Goal: Information Seeking & Learning: Learn about a topic

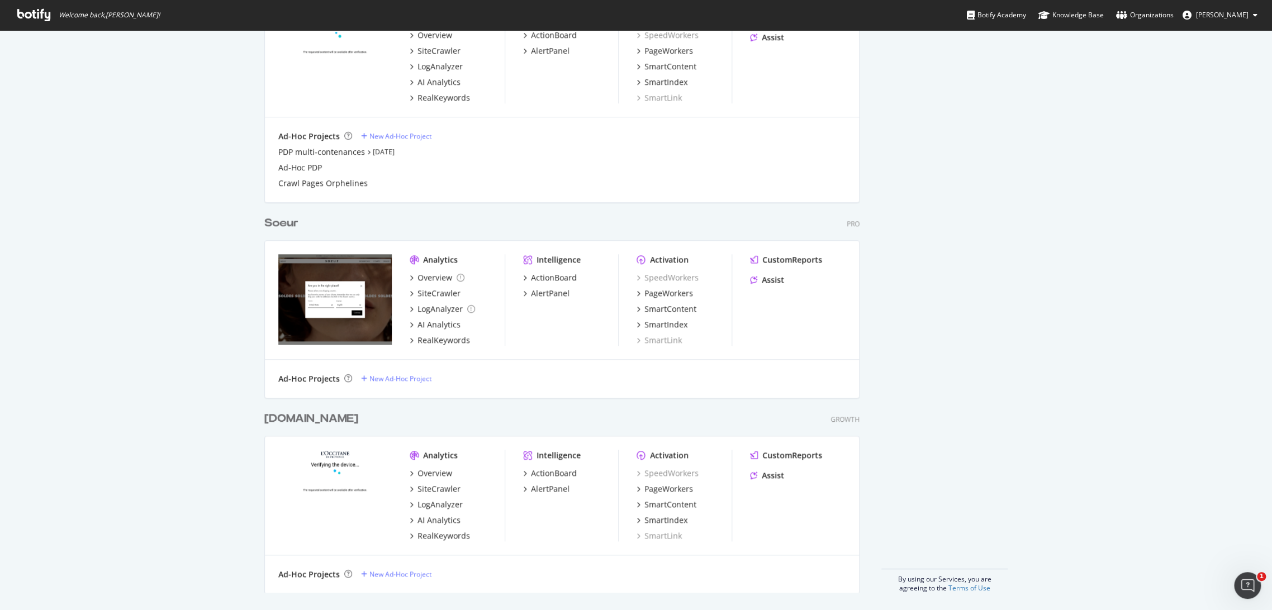
scroll to position [420, 0]
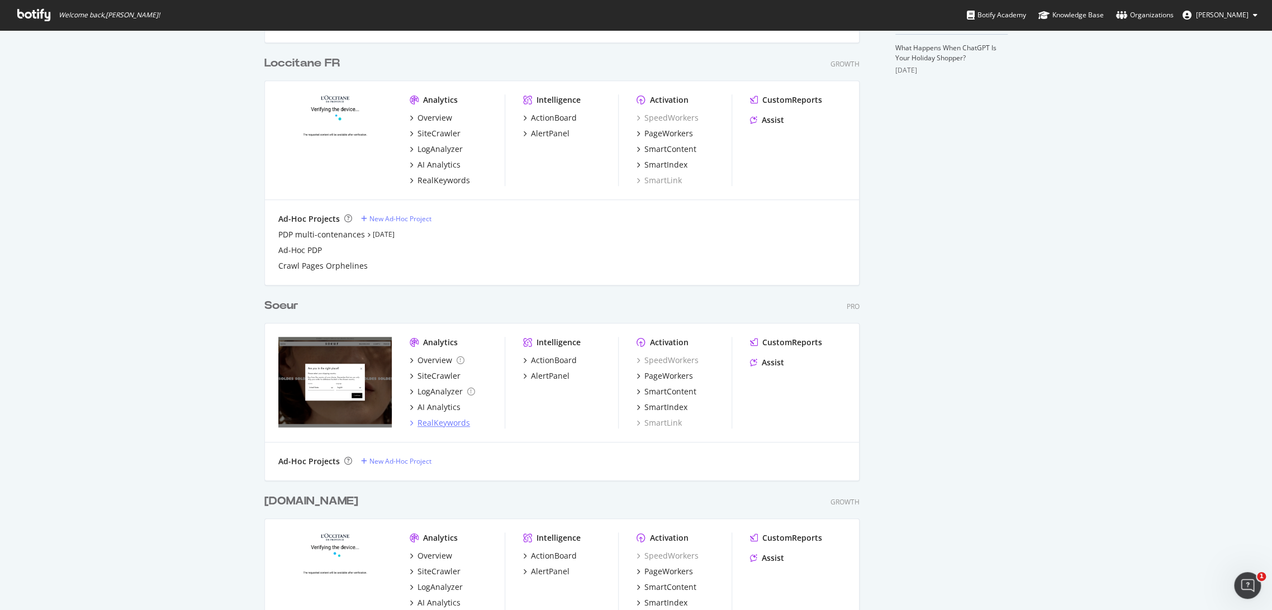
click at [448, 421] on div "RealKeywords" at bounding box center [443, 422] width 53 height 11
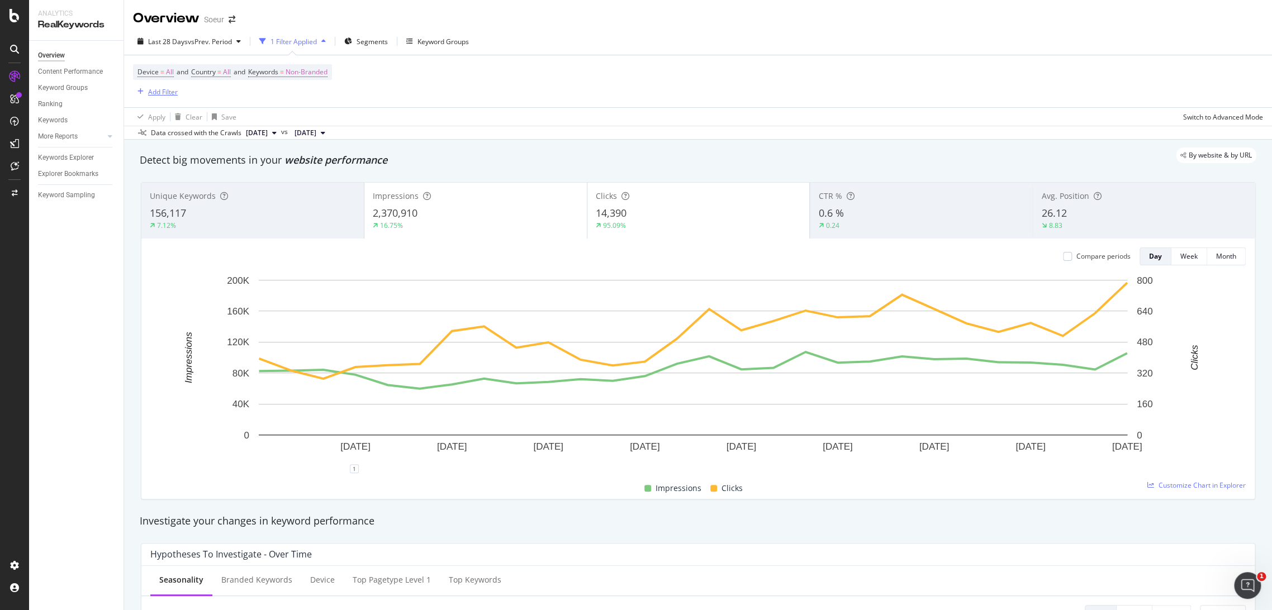
click at [154, 91] on div "Add Filter" at bounding box center [163, 92] width 30 height 10
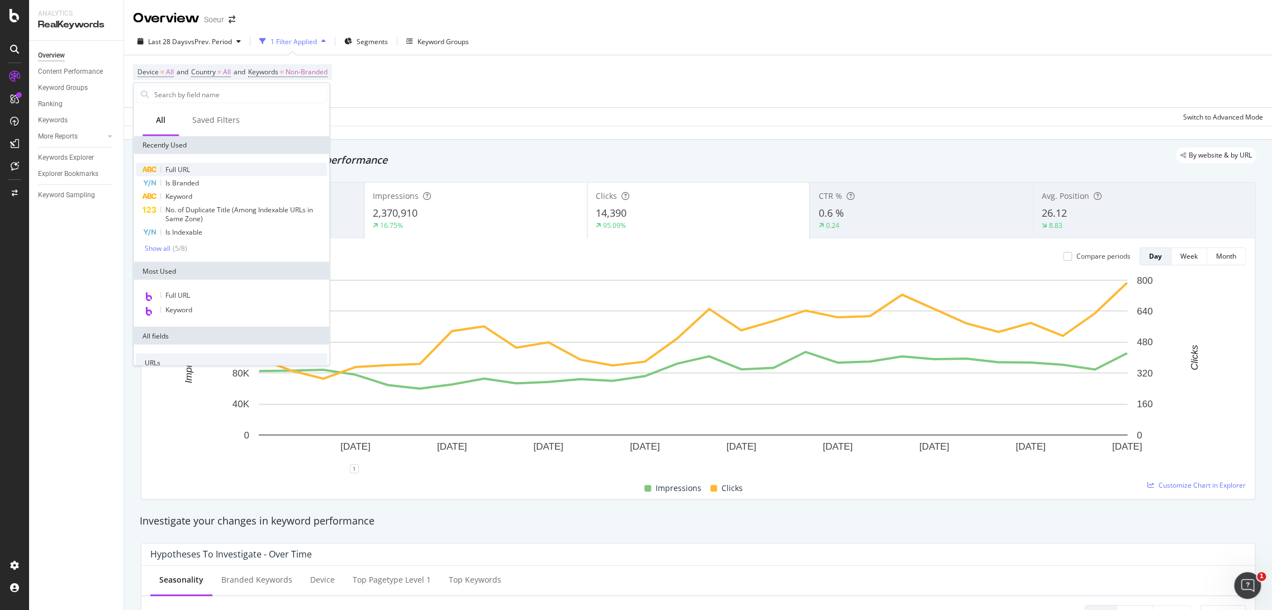
click at [189, 166] on span "Full URL" at bounding box center [177, 170] width 25 height 10
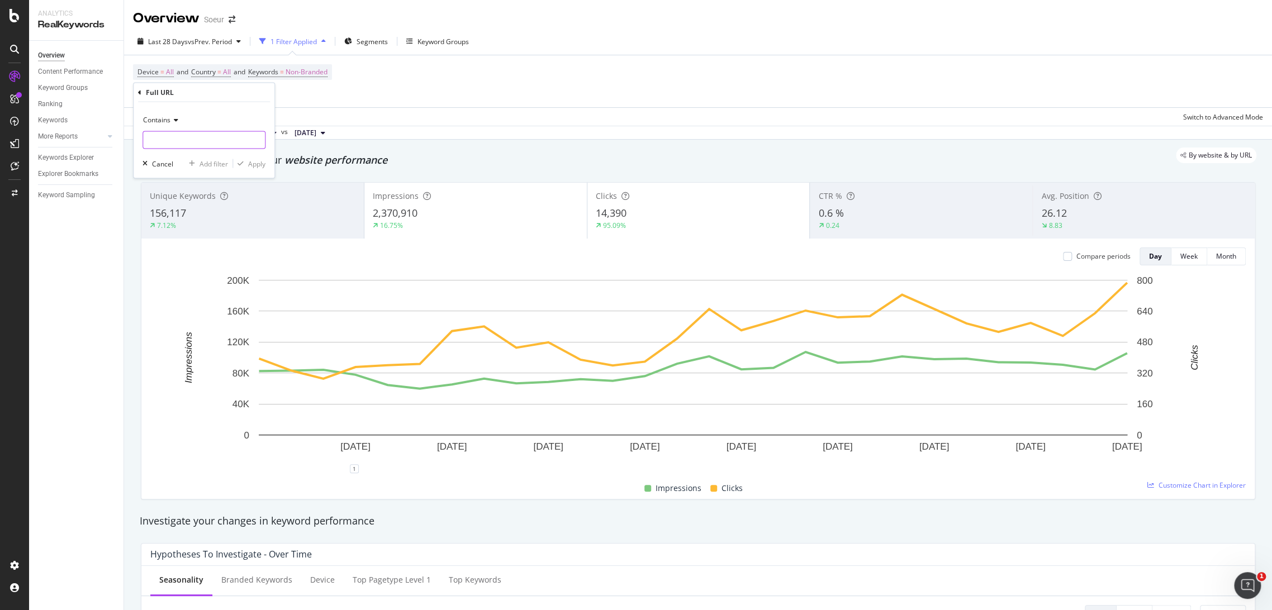
click at [202, 142] on input "text" at bounding box center [204, 140] width 122 height 18
paste input "[URL][DOMAIN_NAME]"
type input "[URL][DOMAIN_NAME]"
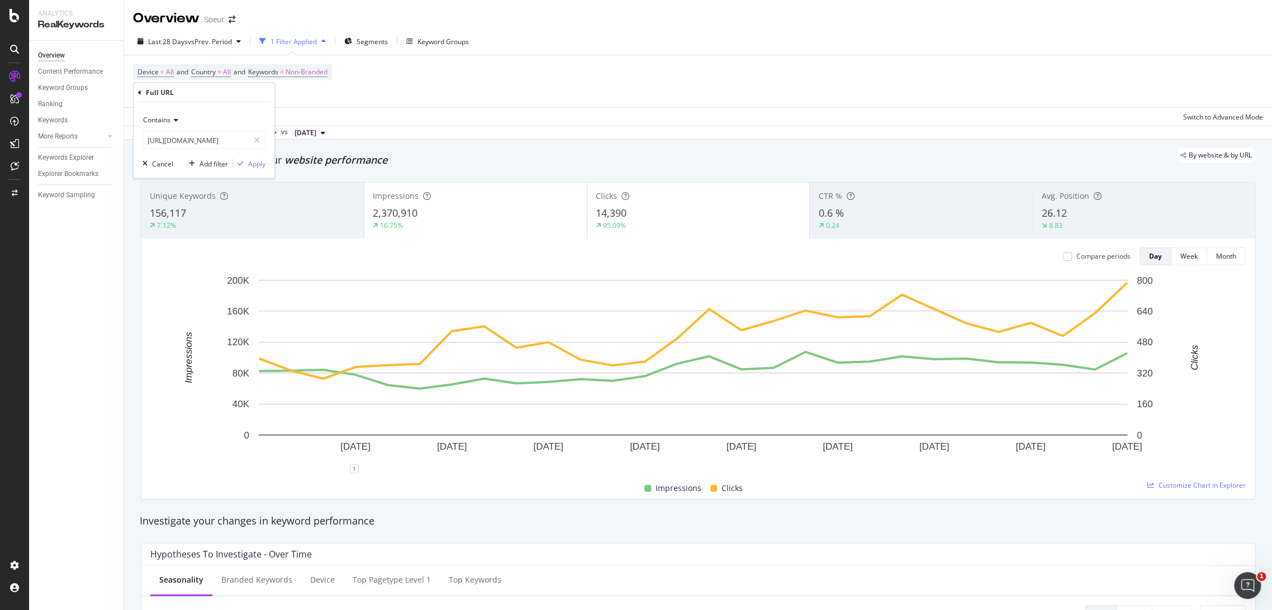
click at [152, 123] on span "Contains" at bounding box center [156, 120] width 27 height 10
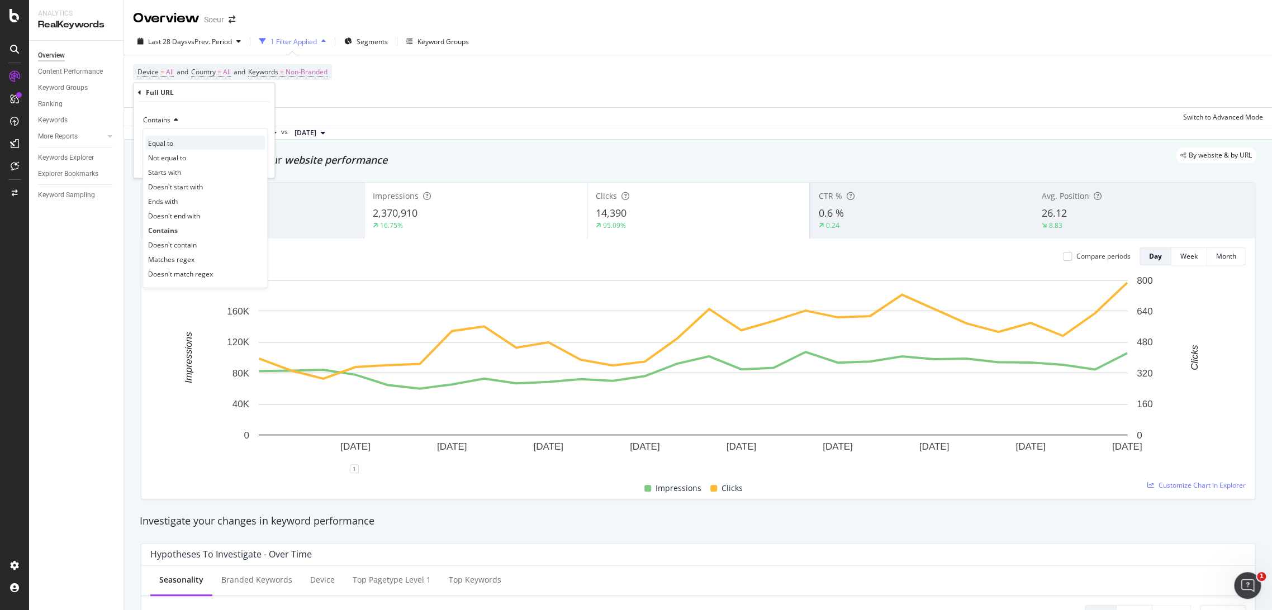
click at [173, 141] on span "Equal to" at bounding box center [160, 143] width 25 height 10
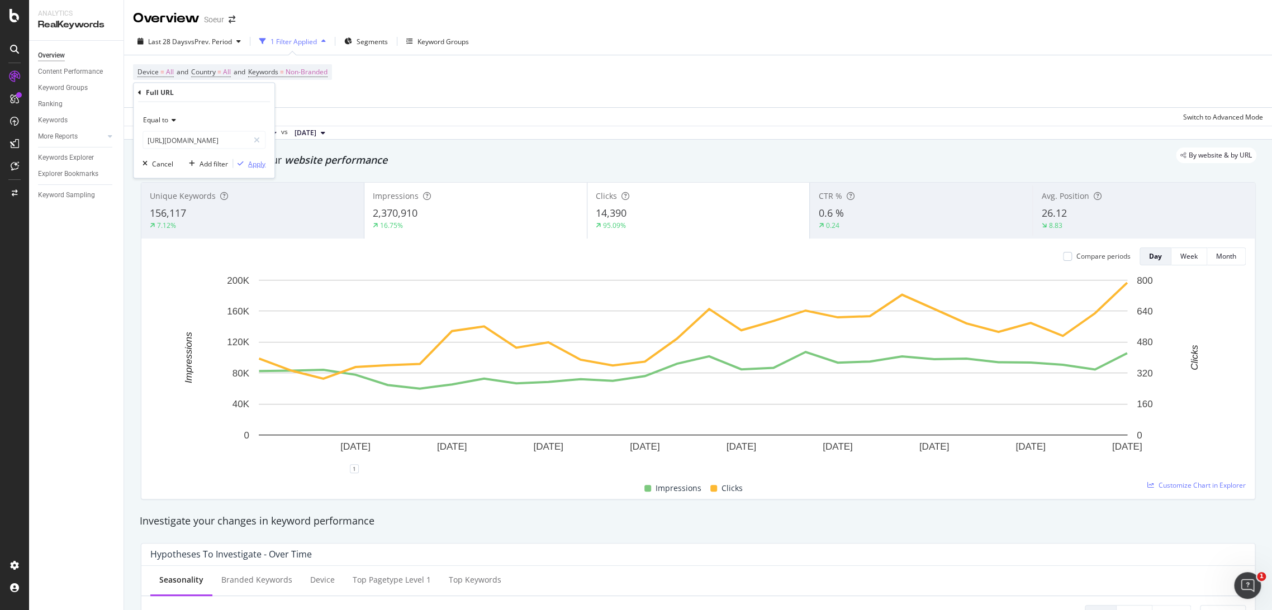
click at [243, 162] on icon "button" at bounding box center [241, 163] width 6 height 7
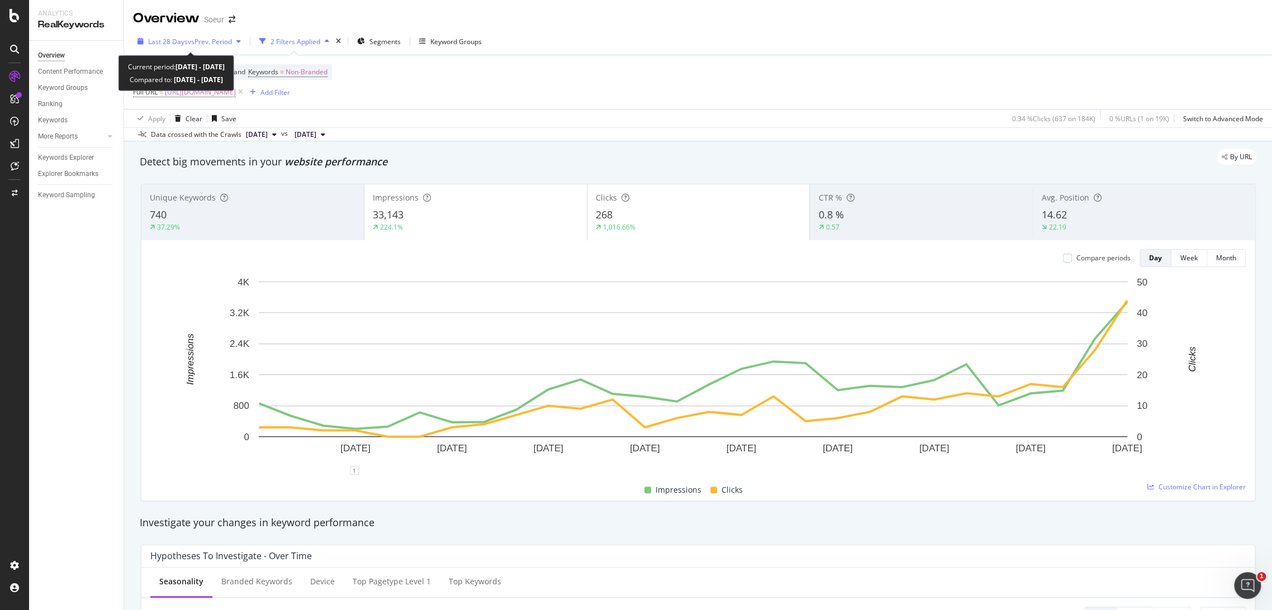
click at [231, 45] on span "vs Prev. Period" at bounding box center [210, 42] width 44 height 10
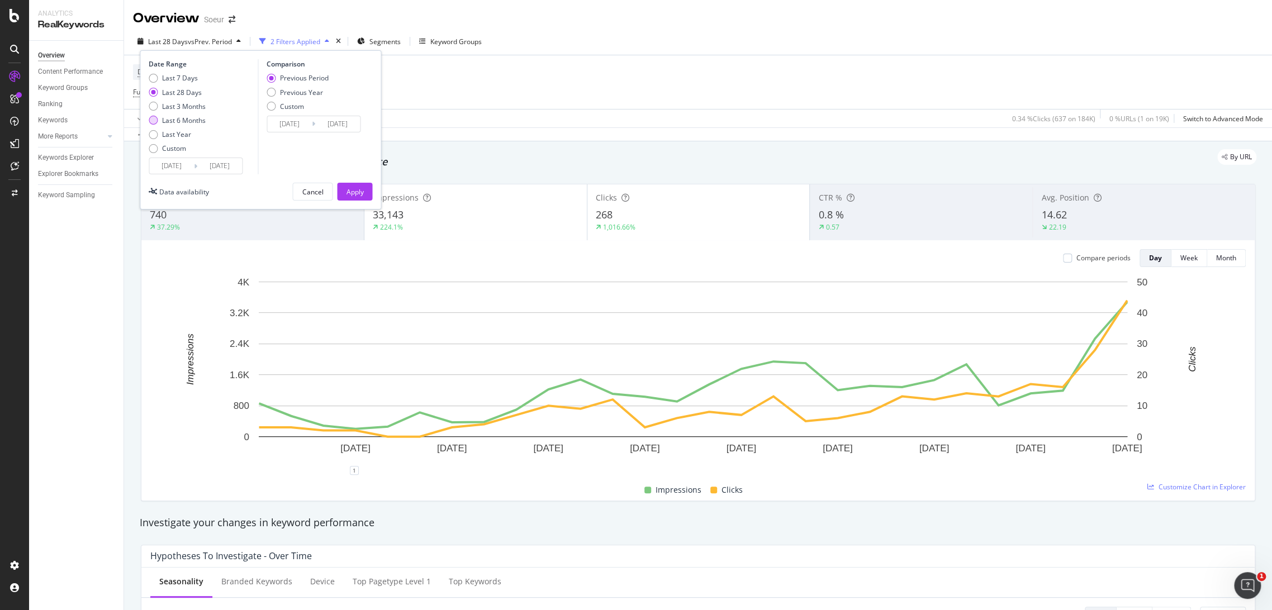
click at [193, 120] on div "Last 6 Months" at bounding box center [184, 121] width 44 height 10
type input "[DATE]"
click at [188, 171] on input "[DATE]" at bounding box center [171, 166] width 45 height 16
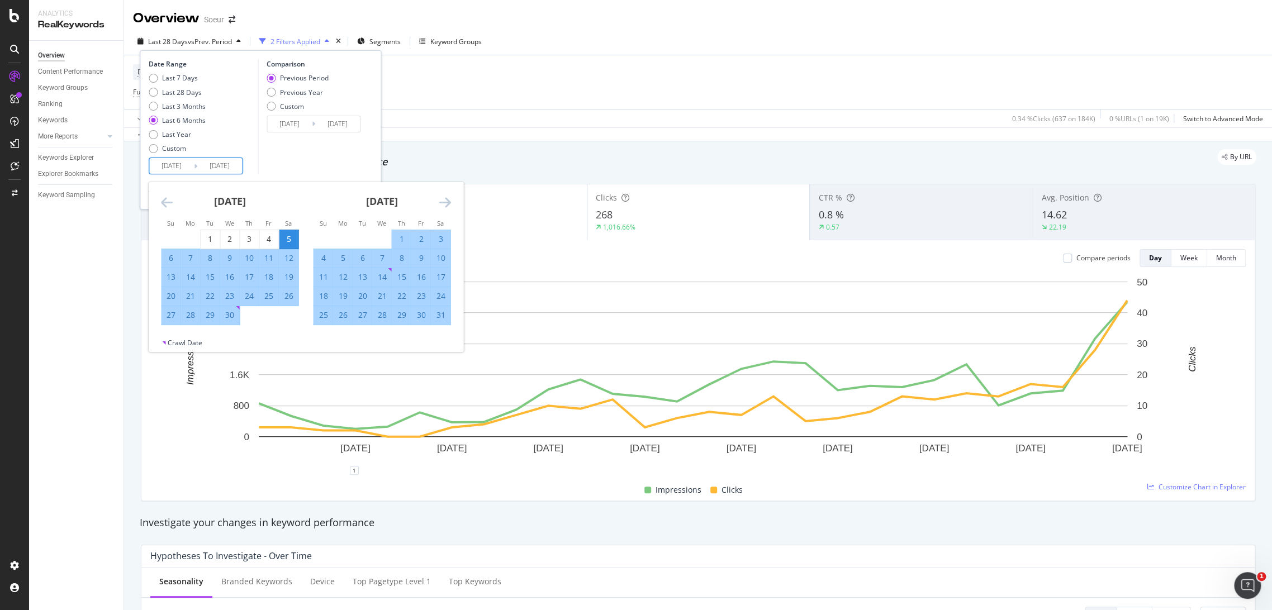
click at [172, 205] on icon "Move backward to switch to the previous month." at bounding box center [167, 202] width 12 height 13
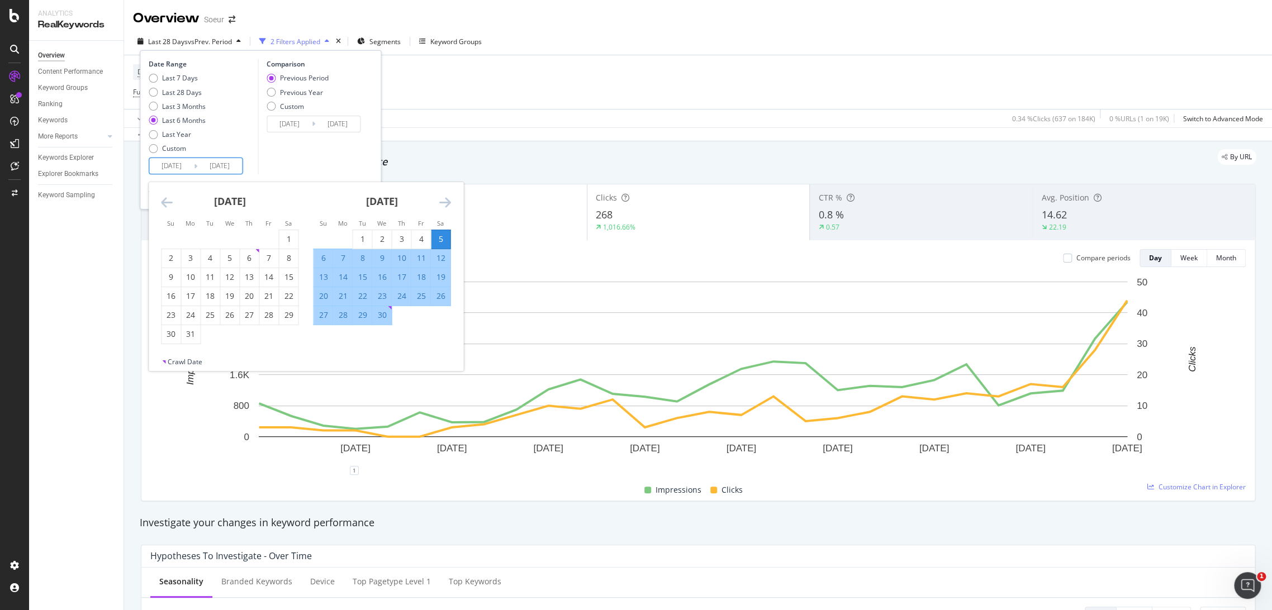
click at [172, 205] on icon "Move backward to switch to the previous month." at bounding box center [167, 202] width 12 height 13
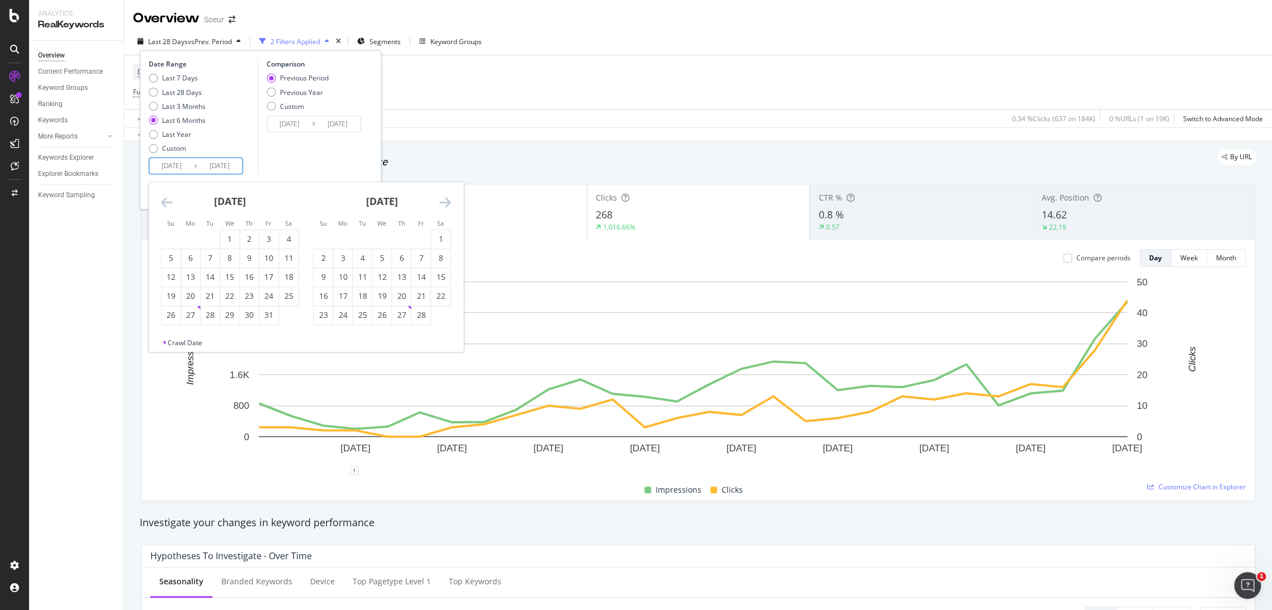
click at [172, 205] on icon "Move backward to switch to the previous month." at bounding box center [167, 202] width 12 height 13
click at [262, 237] on div "1" at bounding box center [268, 239] width 19 height 11
type input "[DATE]"
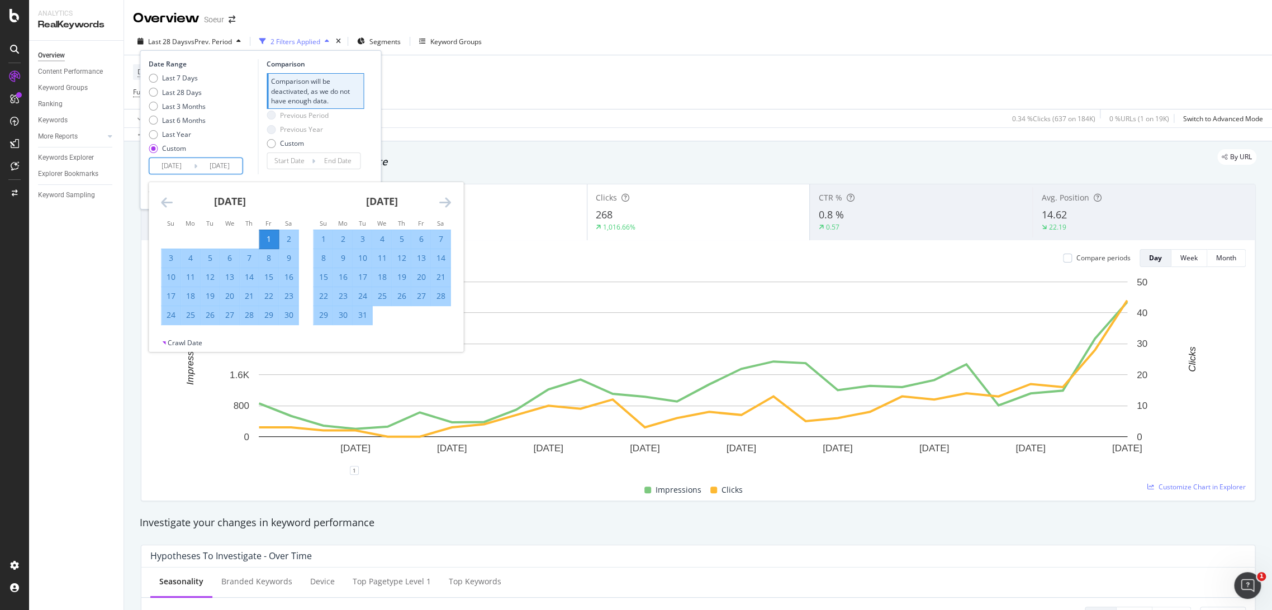
click at [363, 137] on div "Previous Period Previous Year Custom" at bounding box center [315, 132] width 97 height 42
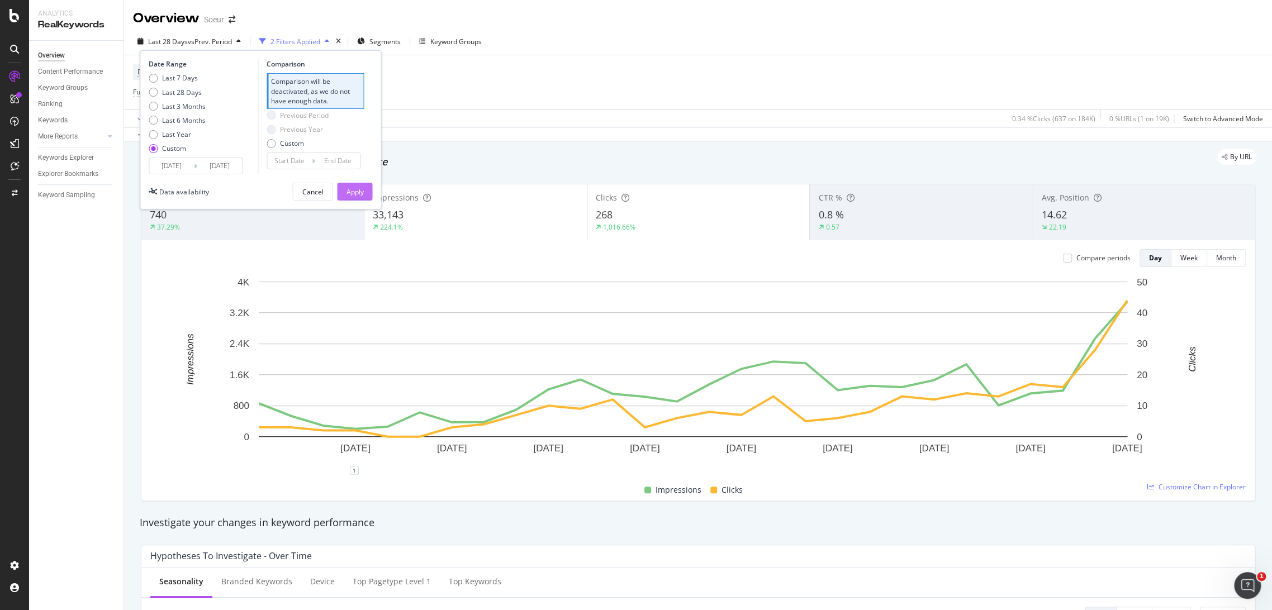
click at [353, 187] on div "Apply" at bounding box center [354, 192] width 17 height 10
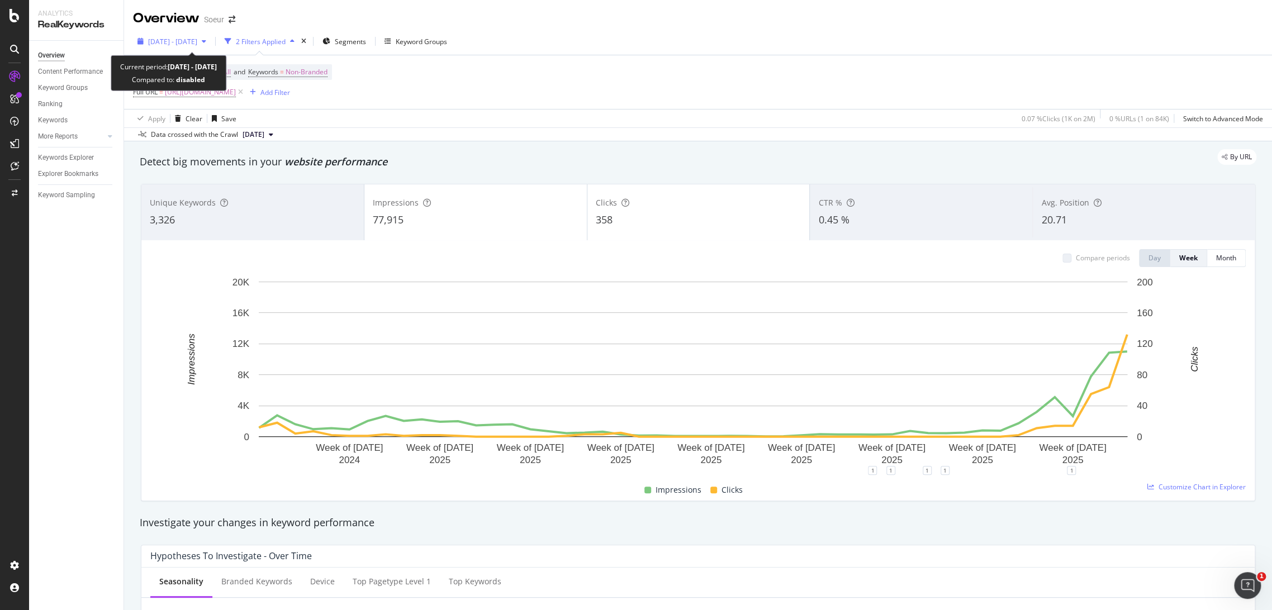
click at [197, 40] on span "[DATE] - [DATE]" at bounding box center [172, 42] width 49 height 10
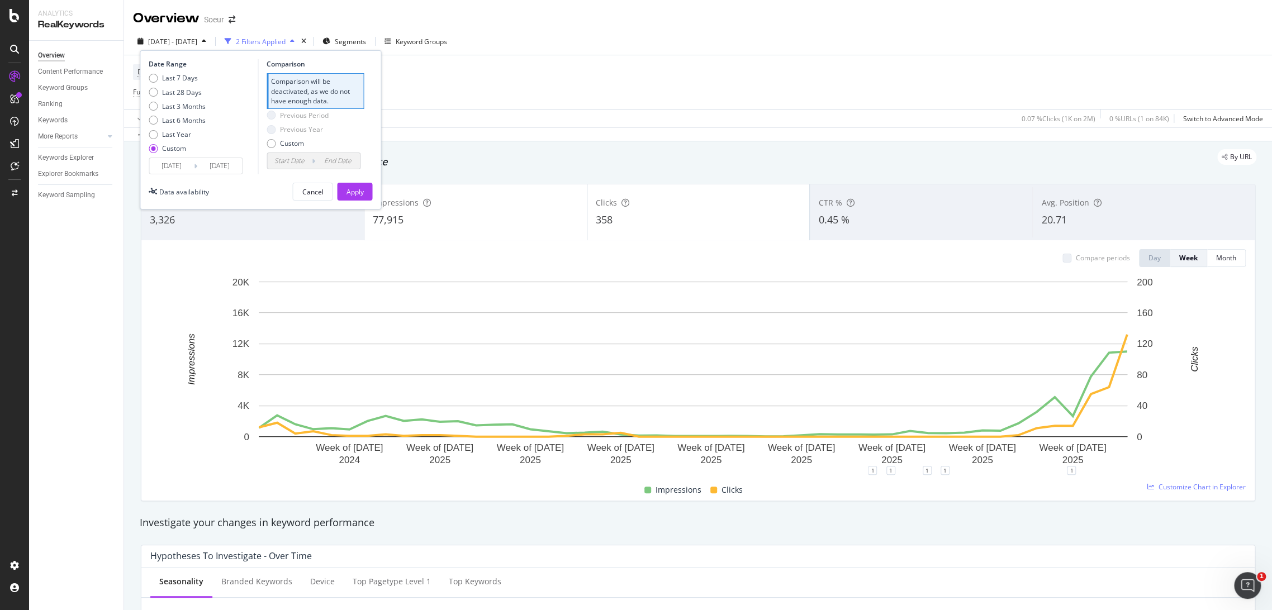
click at [498, 91] on div "Device = All and Country = All and Keywords = Non-Branded Full URL = [URL][DOMA…" at bounding box center [698, 82] width 1130 height 54
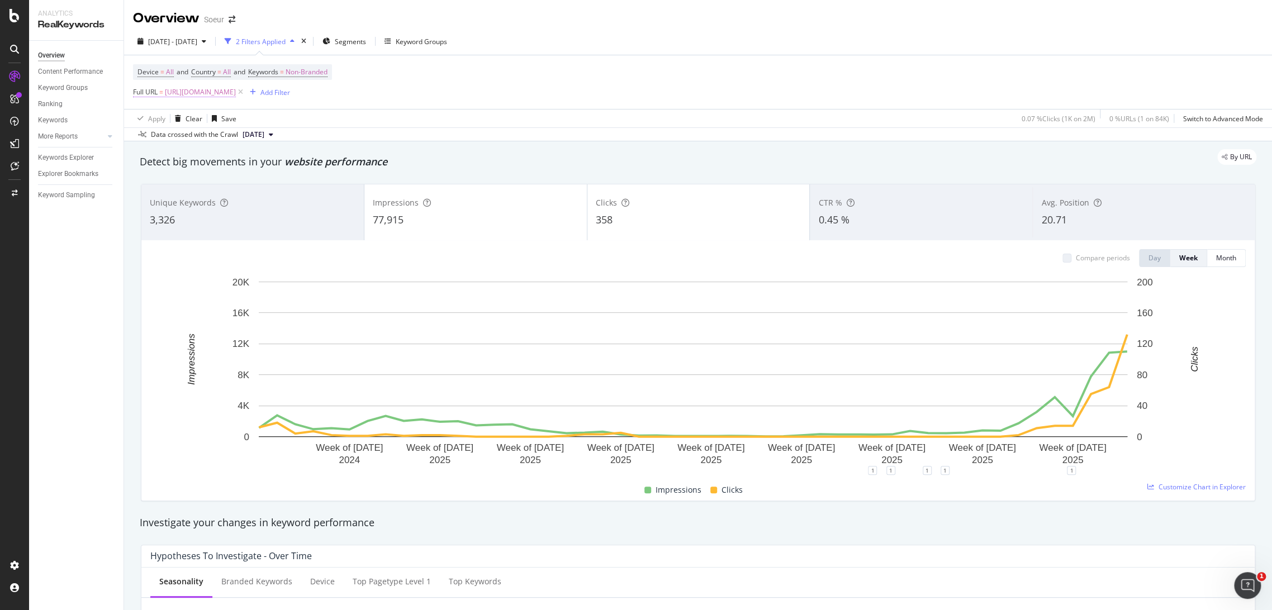
click at [236, 97] on span "[URL][DOMAIN_NAME]" at bounding box center [200, 92] width 71 height 16
click at [259, 137] on icon at bounding box center [257, 138] width 6 height 8
click at [221, 137] on input "text" at bounding box center [204, 138] width 122 height 18
paste input "[URL][DOMAIN_NAME]"
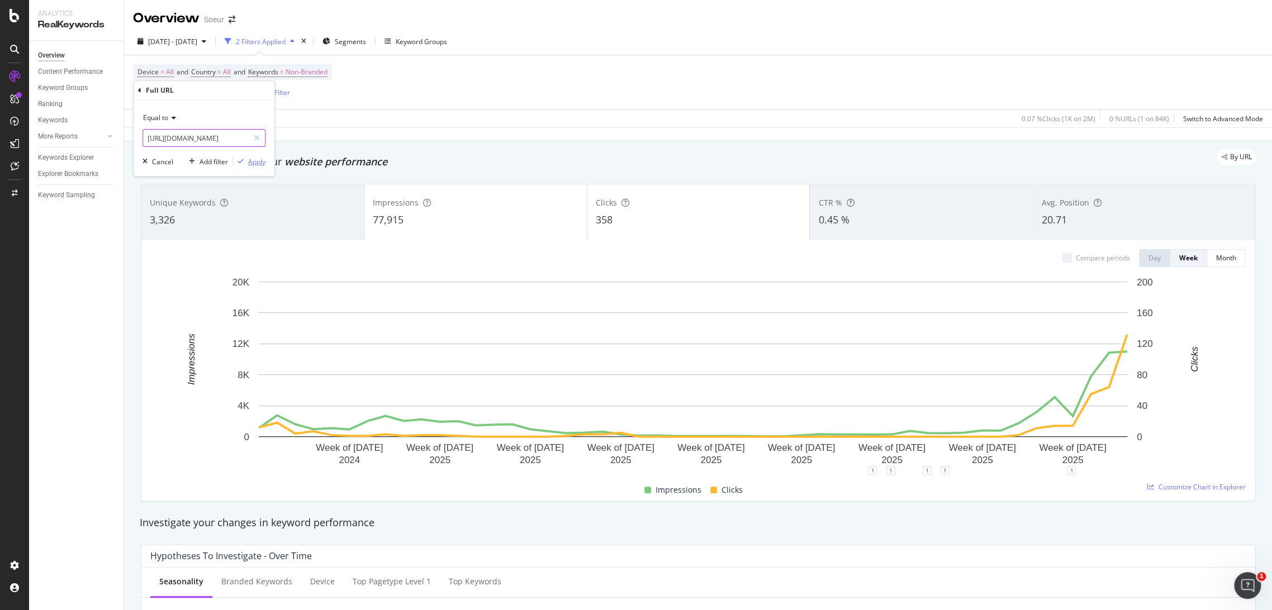
type input "[URL][DOMAIN_NAME]"
click at [255, 158] on div "Apply" at bounding box center [256, 162] width 17 height 10
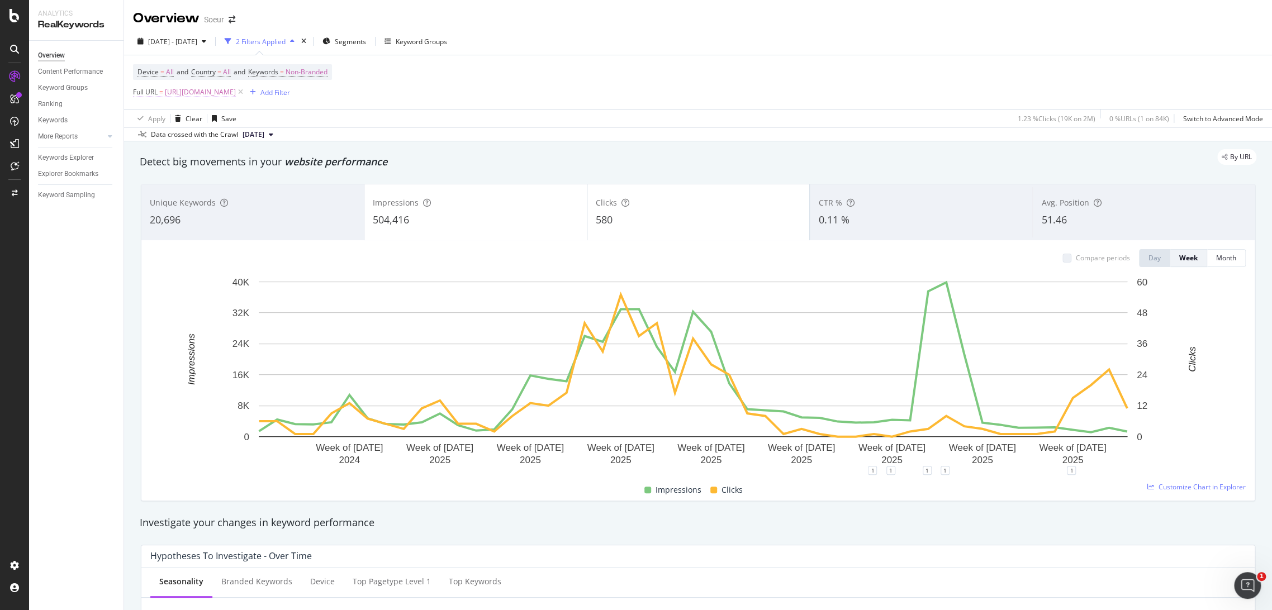
click at [236, 97] on span "[URL][DOMAIN_NAME]" at bounding box center [200, 92] width 71 height 16
click at [240, 138] on input "[URL][DOMAIN_NAME]" at bounding box center [196, 138] width 106 height 18
type input "[URL][DOMAIN_NAME]"
click at [254, 164] on div "Apply" at bounding box center [256, 162] width 17 height 10
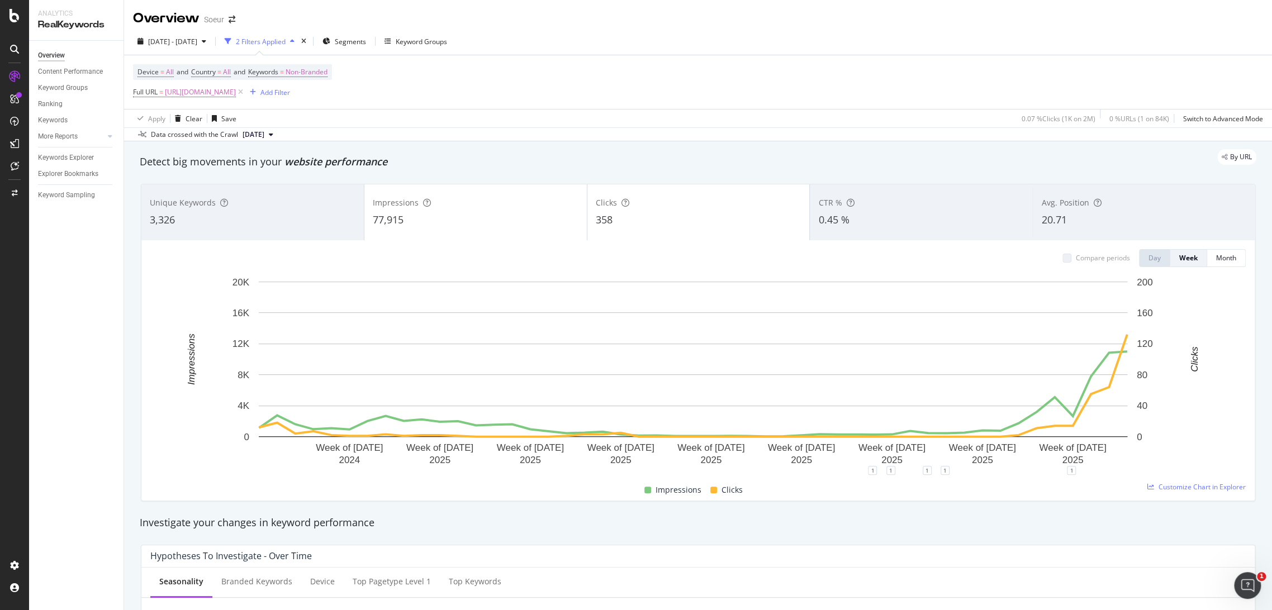
click at [1065, 225] on div "20.71" at bounding box center [1143, 220] width 205 height 15
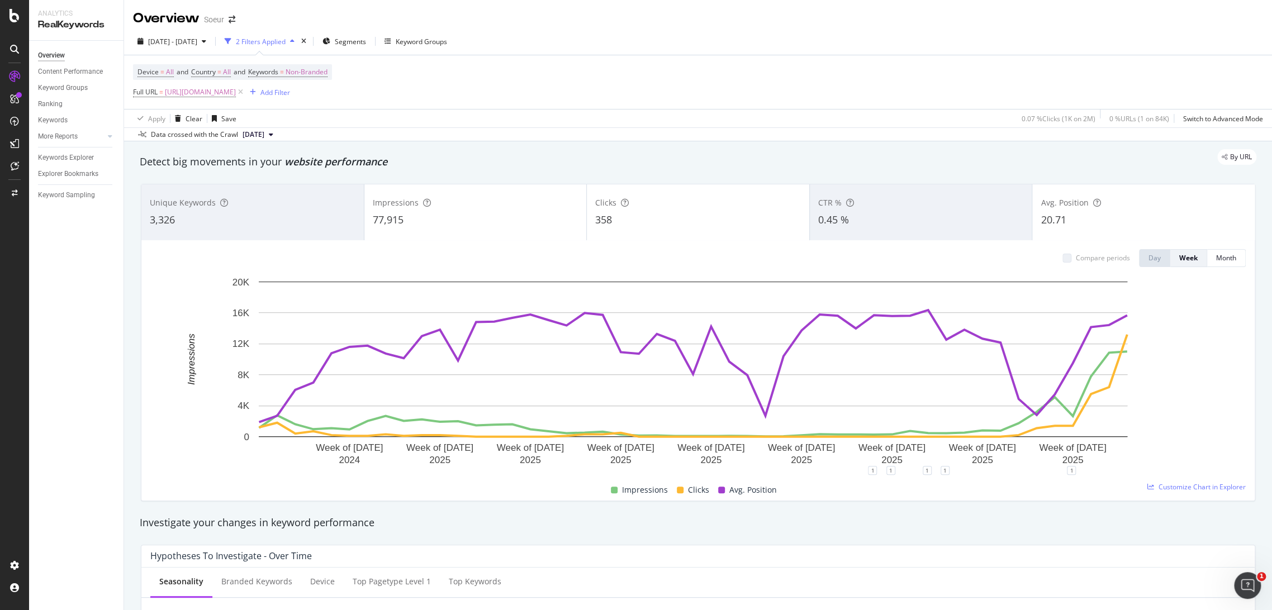
click at [1120, 225] on div "20.71" at bounding box center [1144, 220] width 206 height 15
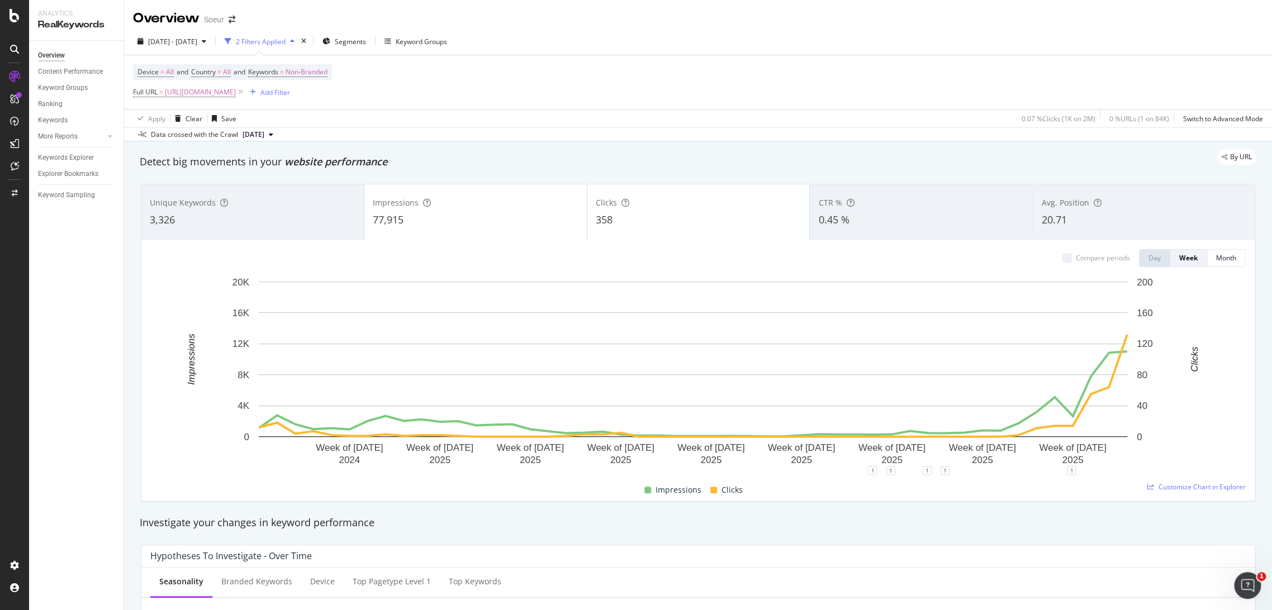
click at [500, 209] on div "Impressions 77,915" at bounding box center [475, 212] width 222 height 50
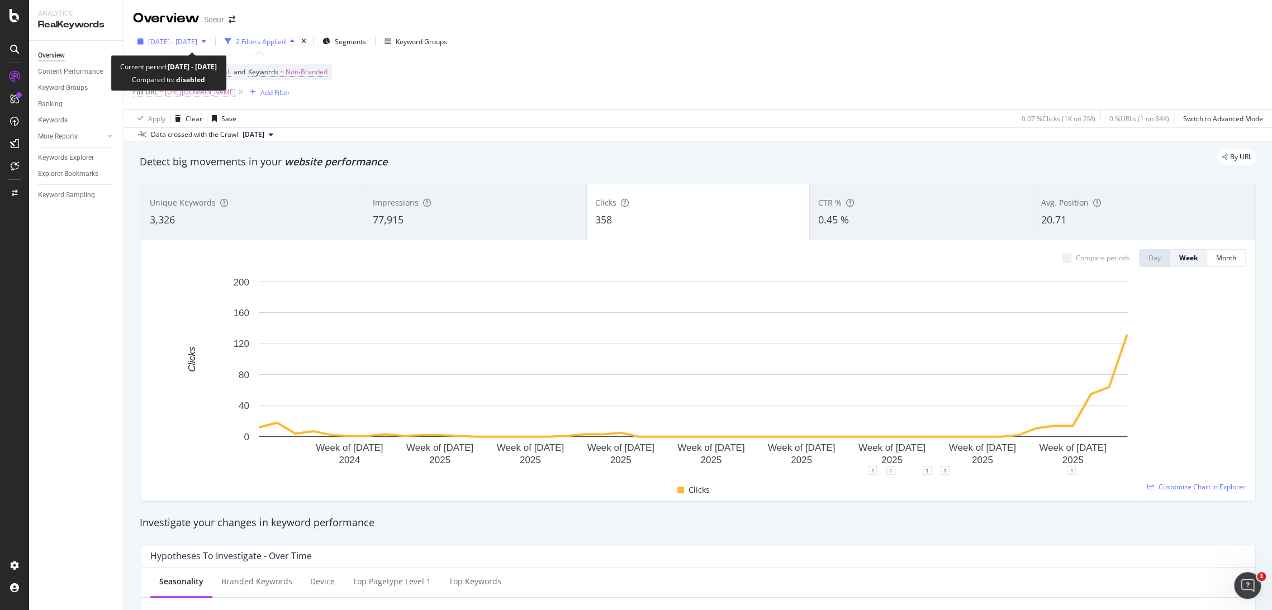
click at [197, 45] on span "[DATE] - [DATE]" at bounding box center [172, 42] width 49 height 10
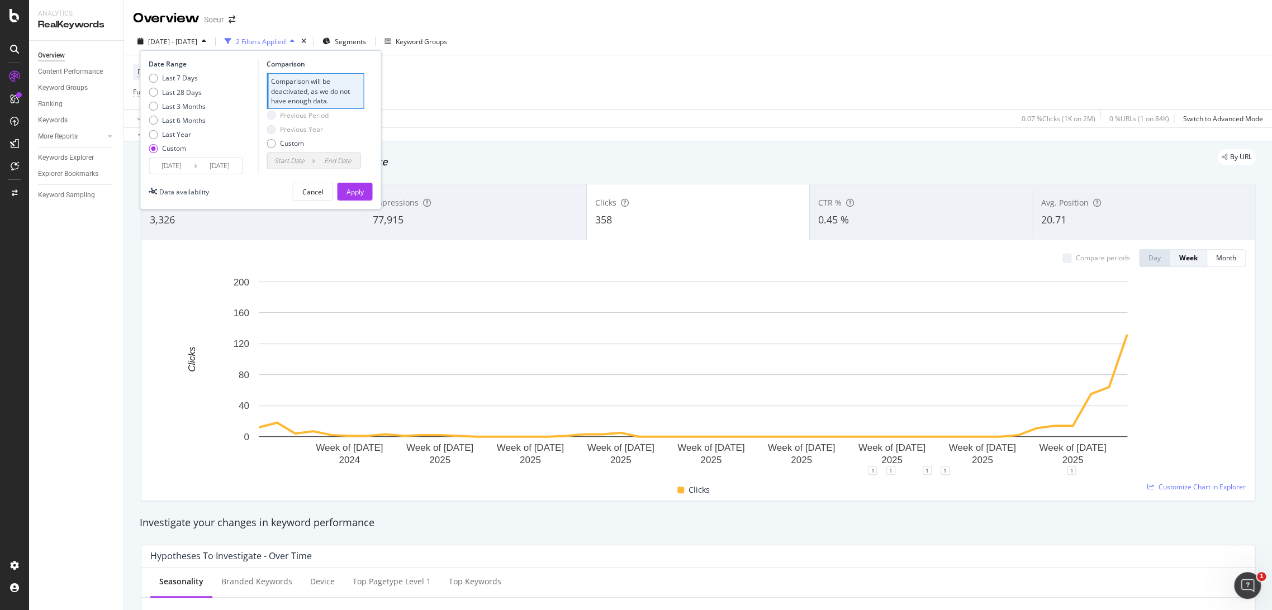
click at [188, 166] on input "[DATE]" at bounding box center [171, 166] width 45 height 16
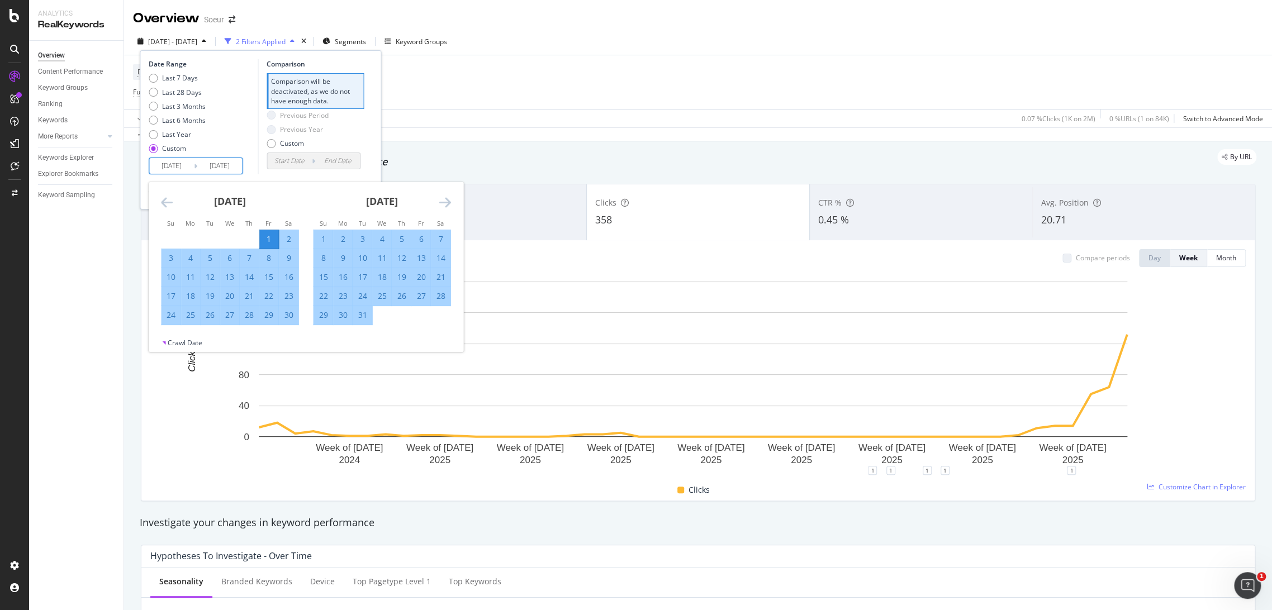
click at [174, 197] on div "[DATE]" at bounding box center [229, 206] width 137 height 48
click at [169, 201] on icon "Move backward to switch to the previous month." at bounding box center [167, 202] width 12 height 13
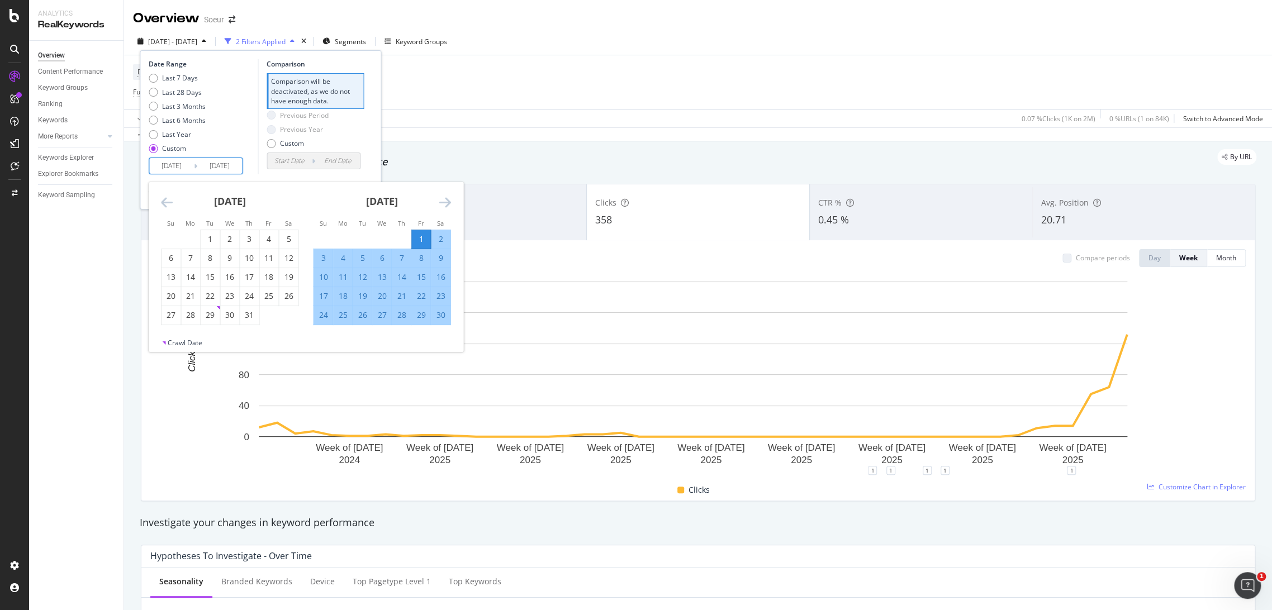
click at [170, 200] on icon "Move backward to switch to the previous month." at bounding box center [167, 202] width 12 height 13
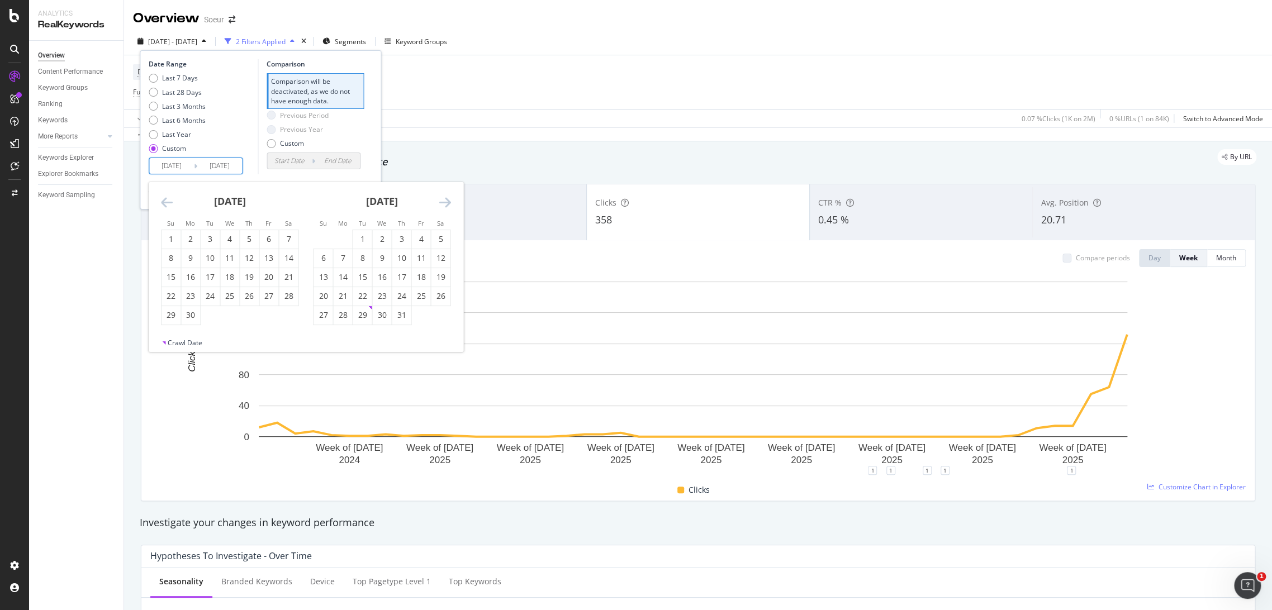
click at [170, 200] on icon "Move backward to switch to the previous month." at bounding box center [167, 202] width 12 height 13
click at [251, 240] on div "1" at bounding box center [249, 239] width 19 height 11
type input "[DATE]"
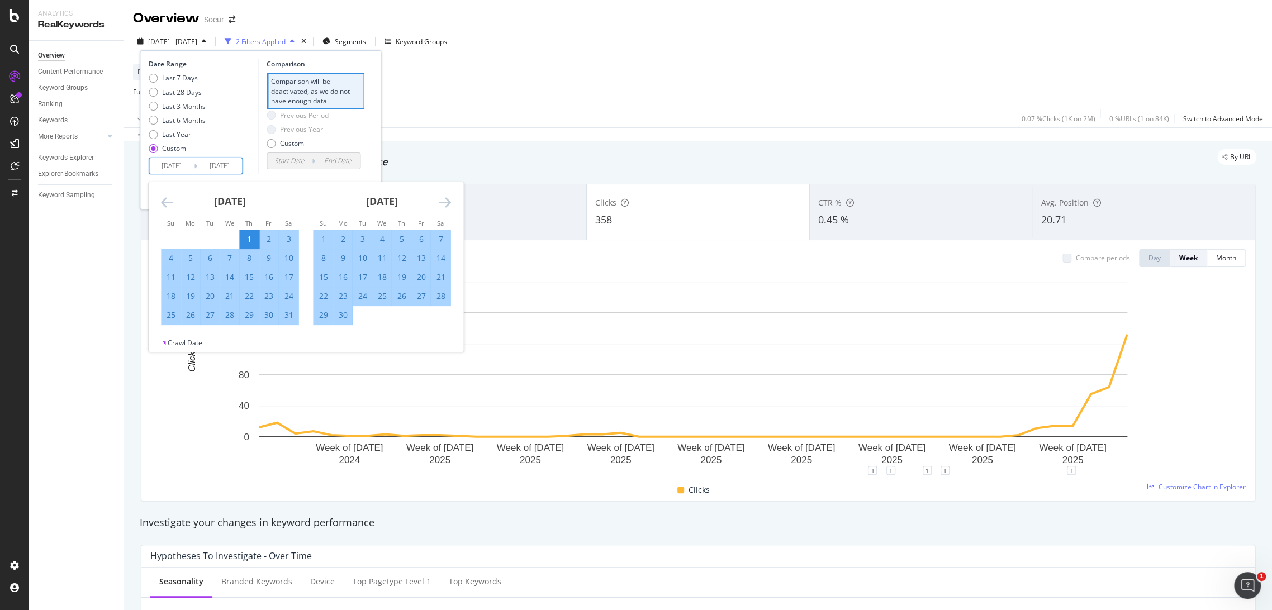
click at [321, 170] on div "Comparison Comparison will be deactivated, as we do not have enough data. Previ…" at bounding box center [311, 116] width 106 height 115
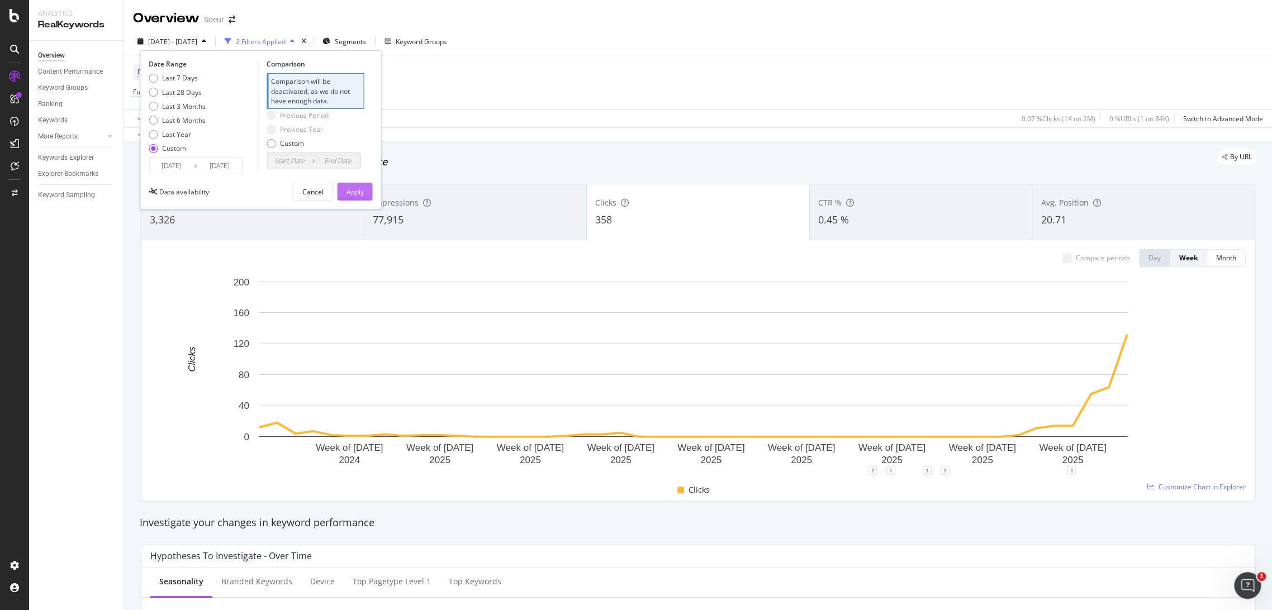
click at [350, 194] on div "Apply" at bounding box center [354, 192] width 17 height 10
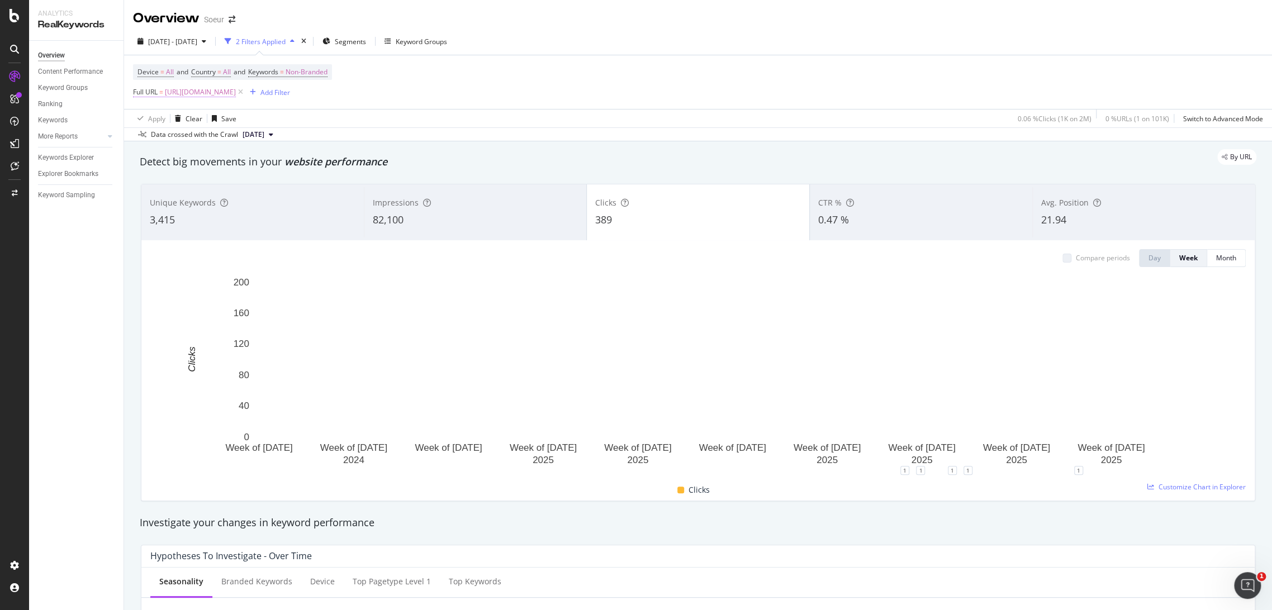
click at [236, 93] on span "[URL][DOMAIN_NAME]" at bounding box center [200, 92] width 71 height 16
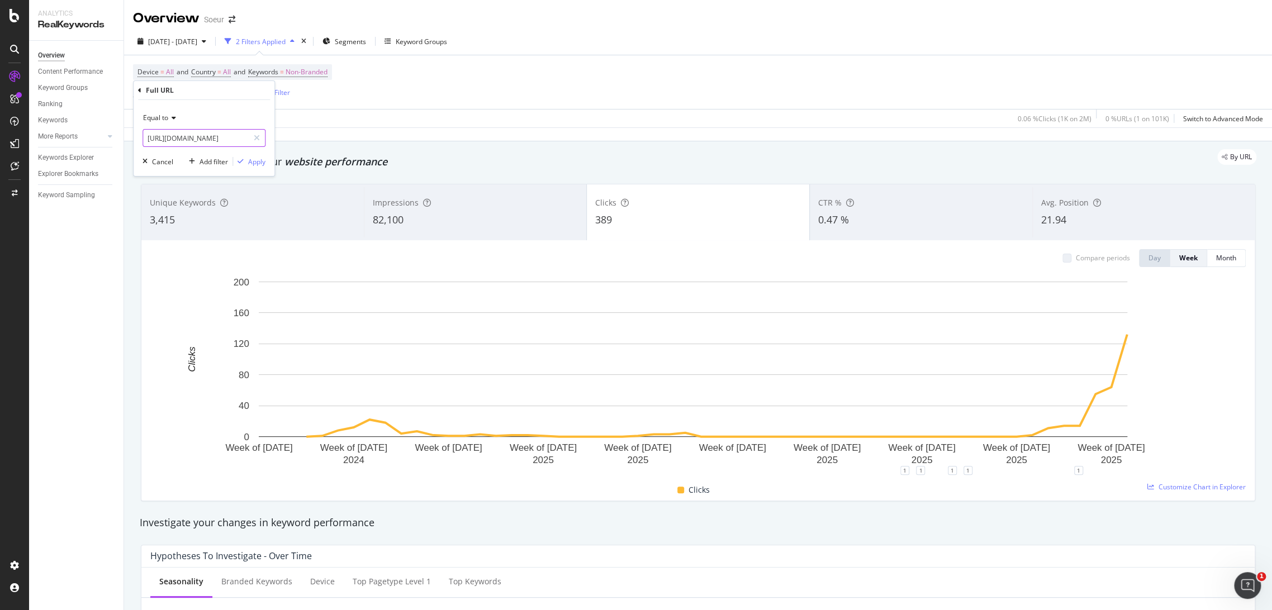
click at [223, 137] on input "[URL][DOMAIN_NAME]" at bounding box center [196, 138] width 106 height 18
type input "[URL][DOMAIN_NAME]"
click at [259, 160] on div "Apply" at bounding box center [256, 162] width 17 height 10
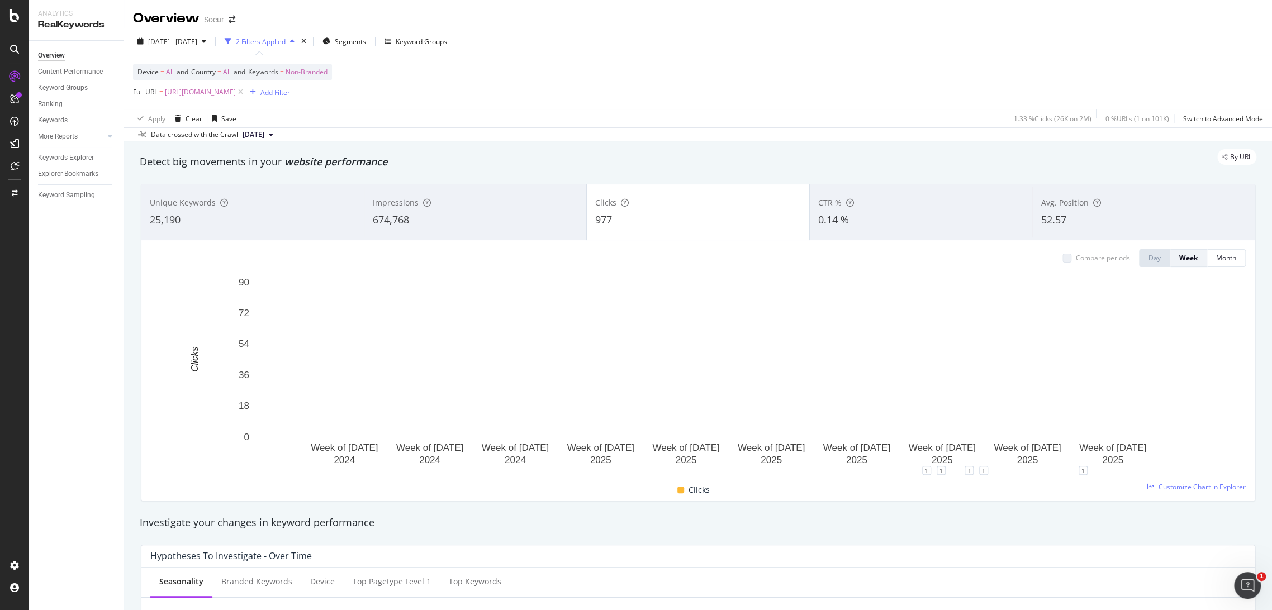
click at [236, 94] on span "[URL][DOMAIN_NAME]" at bounding box center [200, 92] width 71 height 16
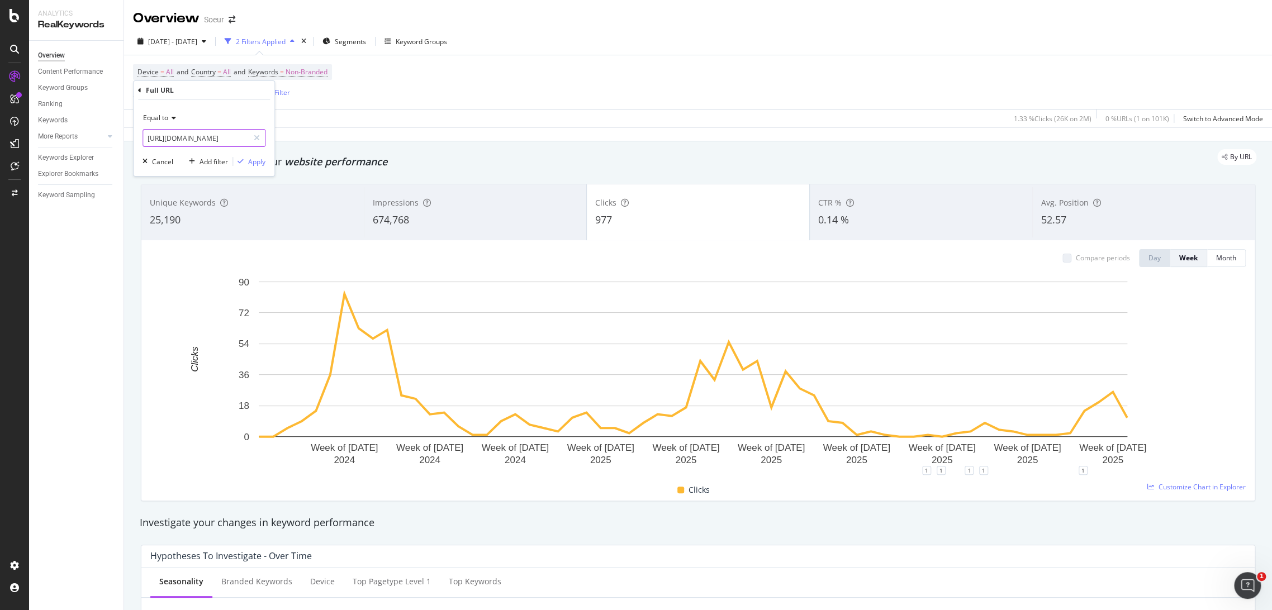
click at [210, 135] on input "[URL][DOMAIN_NAME]" at bounding box center [196, 138] width 106 height 18
paste input "text"
type input "[URL][DOMAIN_NAME]"
click at [255, 160] on div "Apply" at bounding box center [256, 162] width 17 height 10
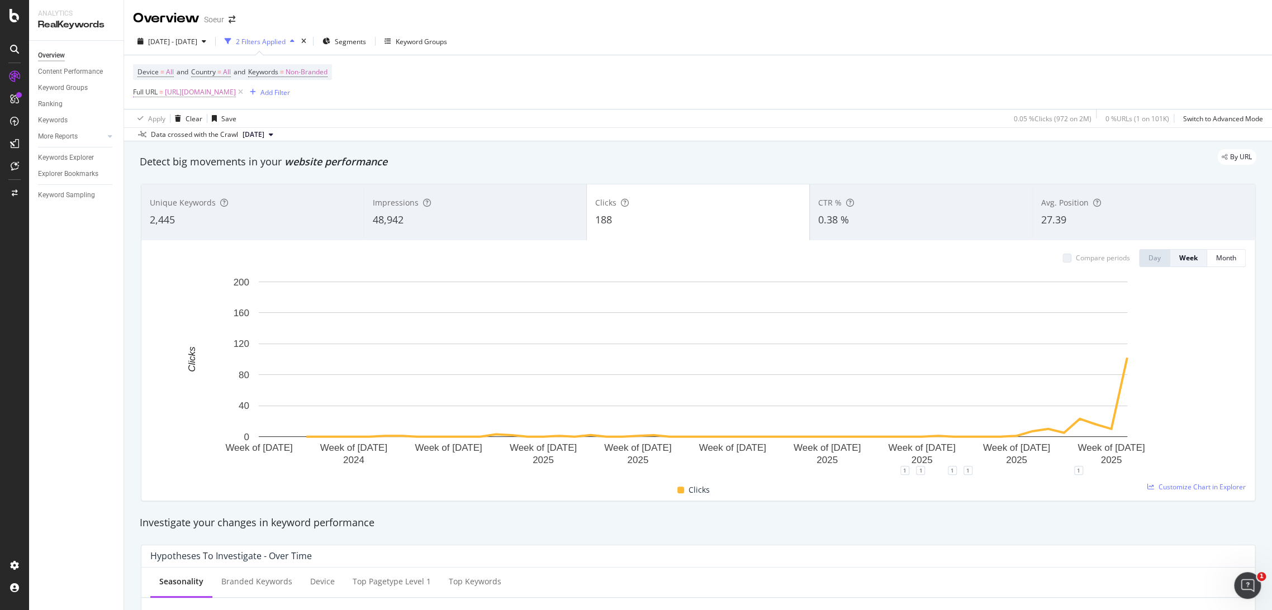
click at [181, 88] on span "[URL][DOMAIN_NAME]" at bounding box center [200, 92] width 71 height 16
click at [191, 140] on input "[URL][DOMAIN_NAME]" at bounding box center [196, 138] width 106 height 18
paste input "manteaux-femme-hiver"
type input "[URL][DOMAIN_NAME]"
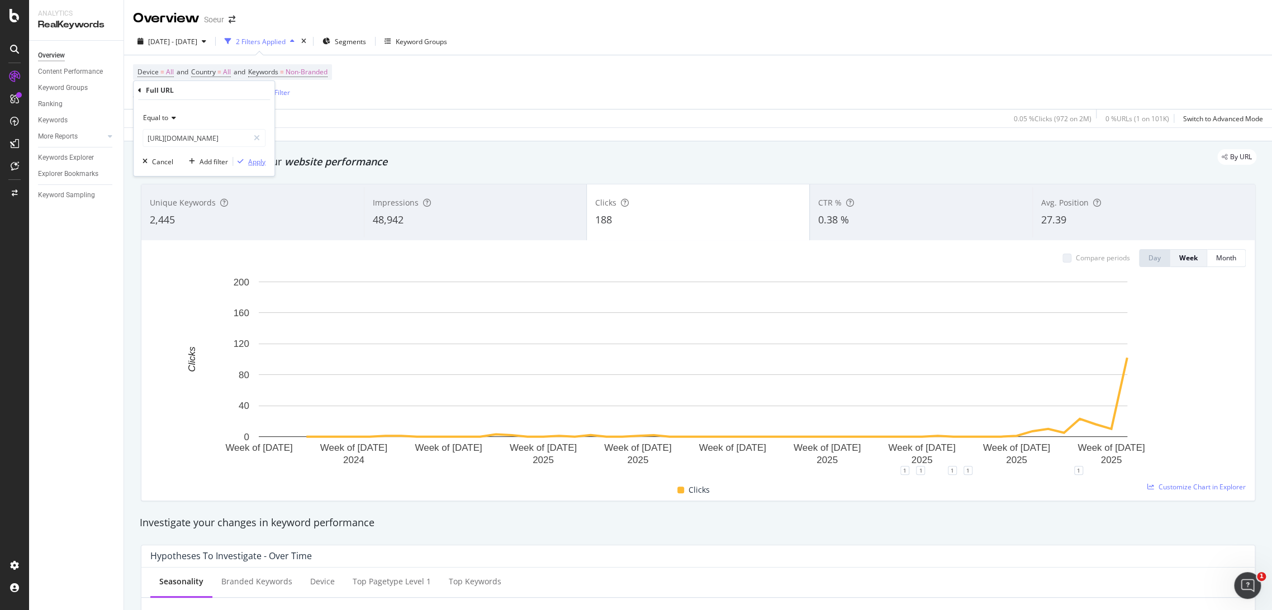
click at [248, 161] on div "Apply" at bounding box center [256, 162] width 17 height 10
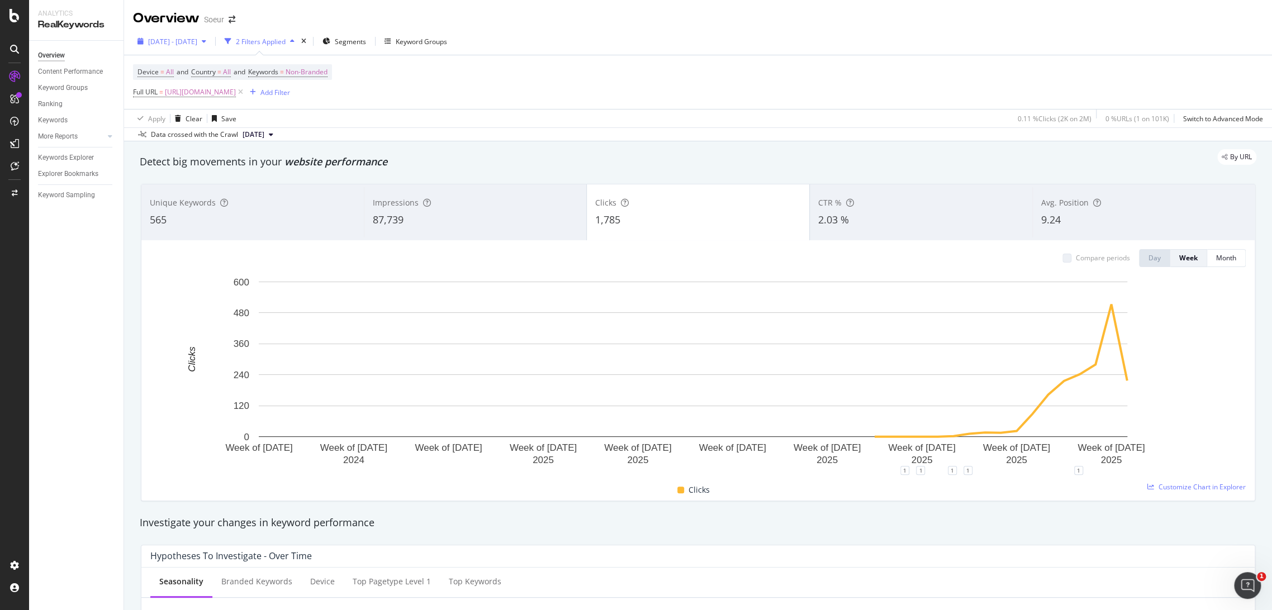
click at [184, 46] on div "[DATE] - [DATE]" at bounding box center [172, 41] width 78 height 17
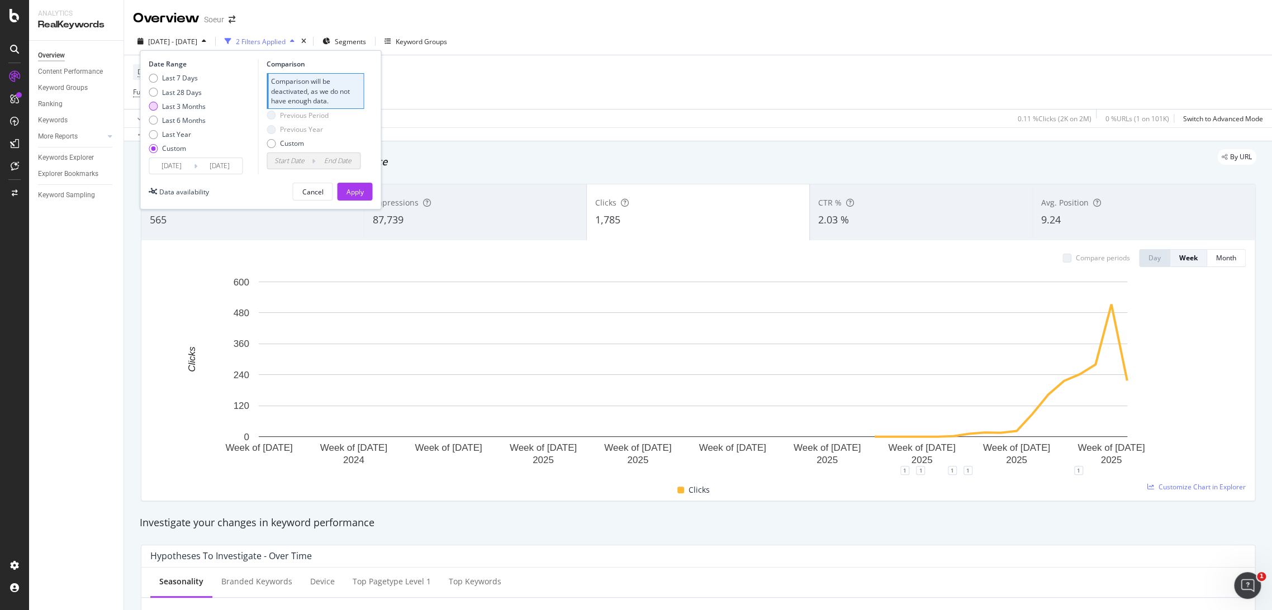
click at [192, 106] on div "Last 3 Months" at bounding box center [184, 107] width 44 height 10
type input "[DATE]"
click at [358, 192] on div "Apply" at bounding box center [354, 192] width 17 height 10
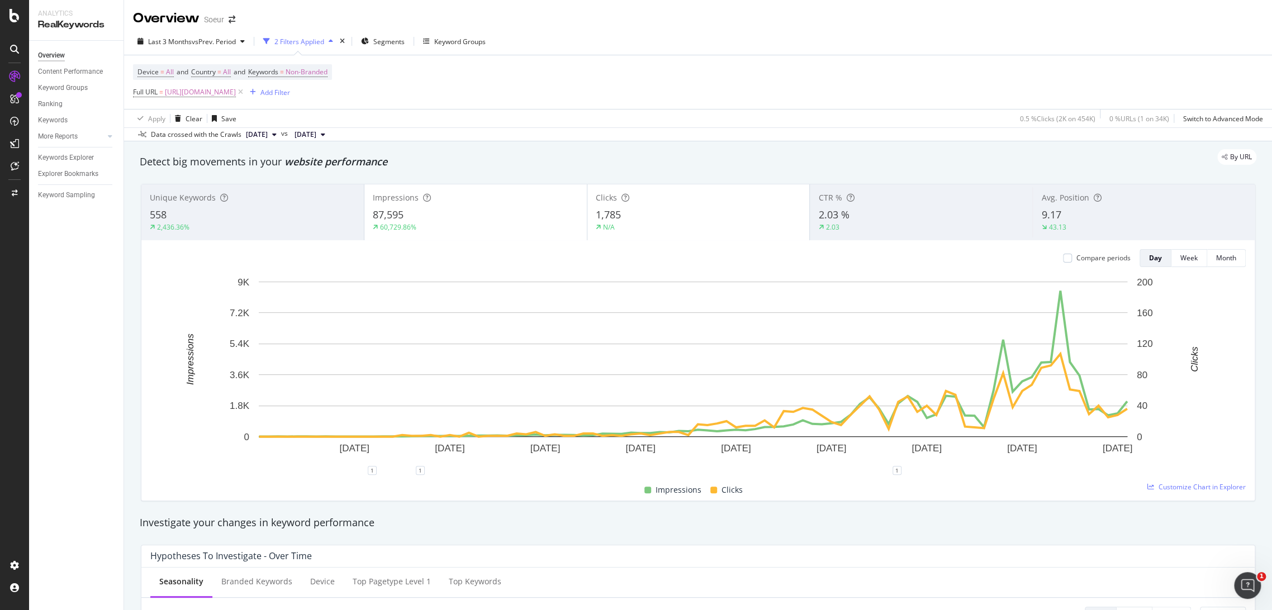
click at [541, 218] on div "87,595" at bounding box center [476, 215] width 206 height 15
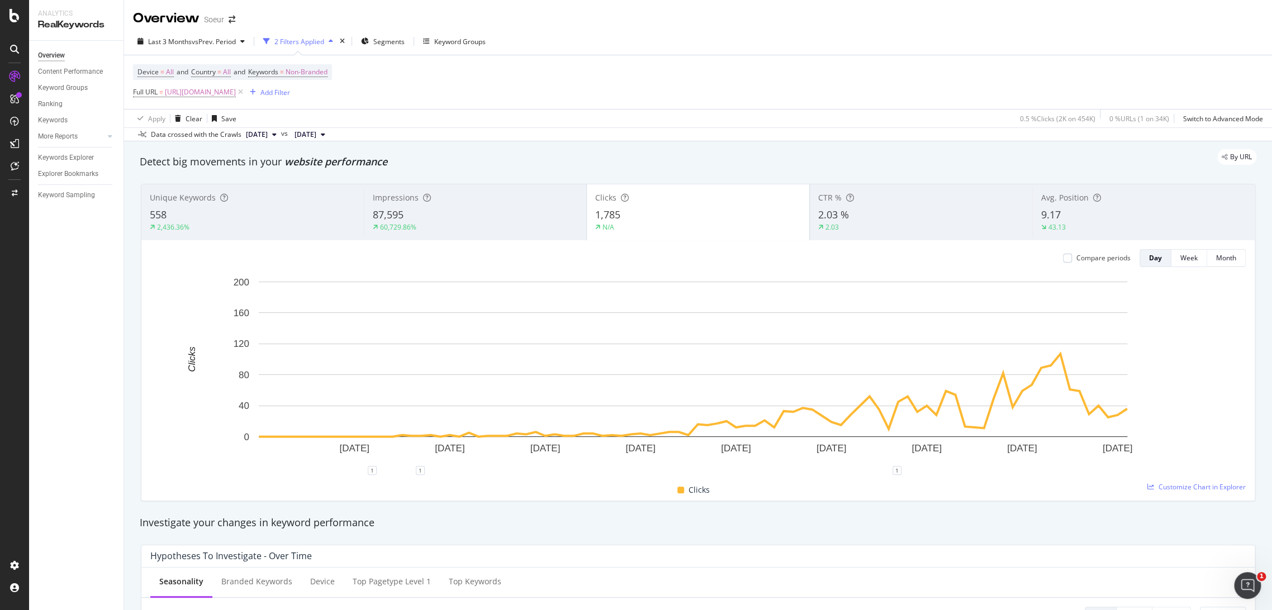
click at [1094, 235] on div "Avg. Position 9.17 43.13" at bounding box center [1143, 212] width 222 height 50
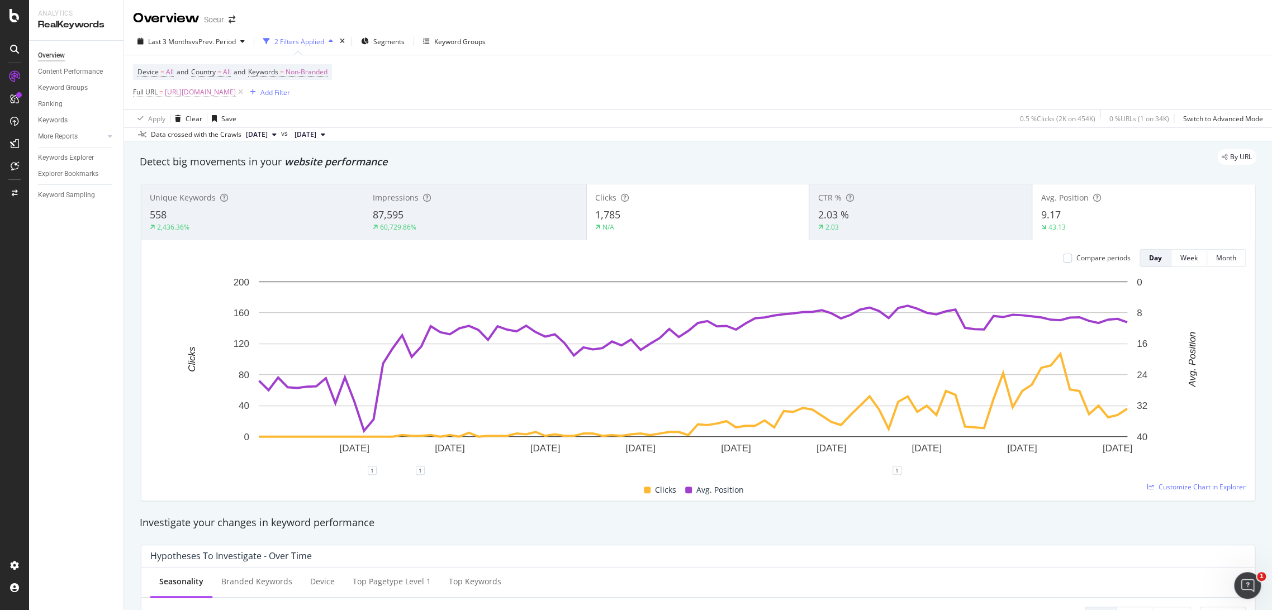
click at [706, 227] on div "N/A" at bounding box center [698, 227] width 206 height 10
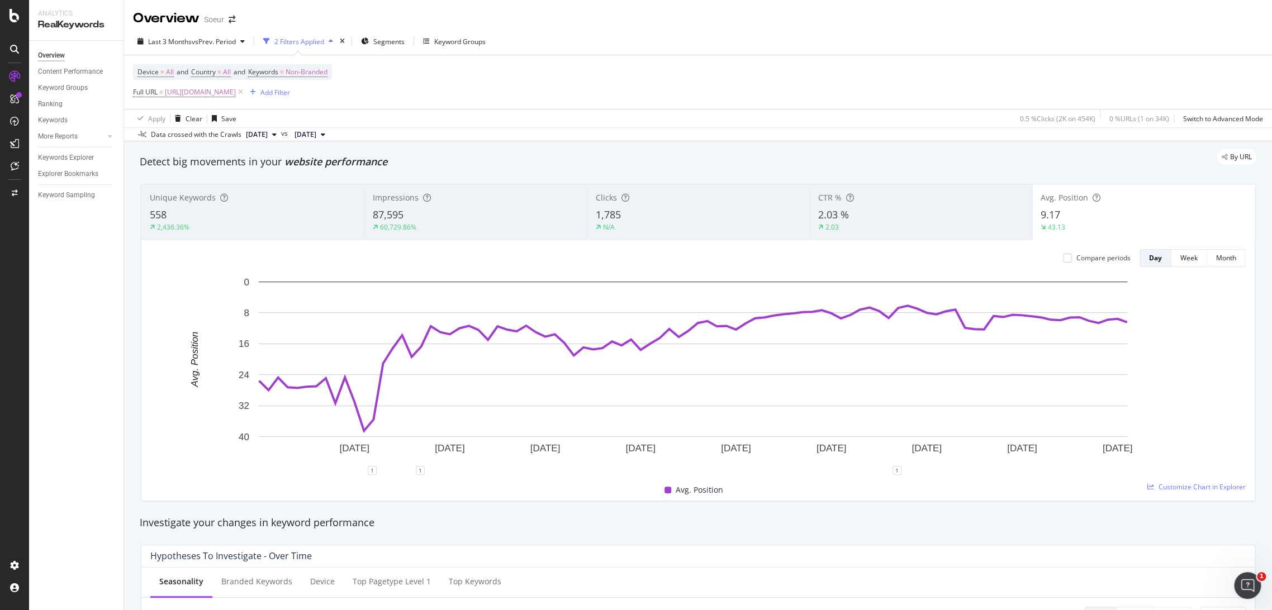
click at [613, 208] on span "1,785" at bounding box center [607, 214] width 25 height 13
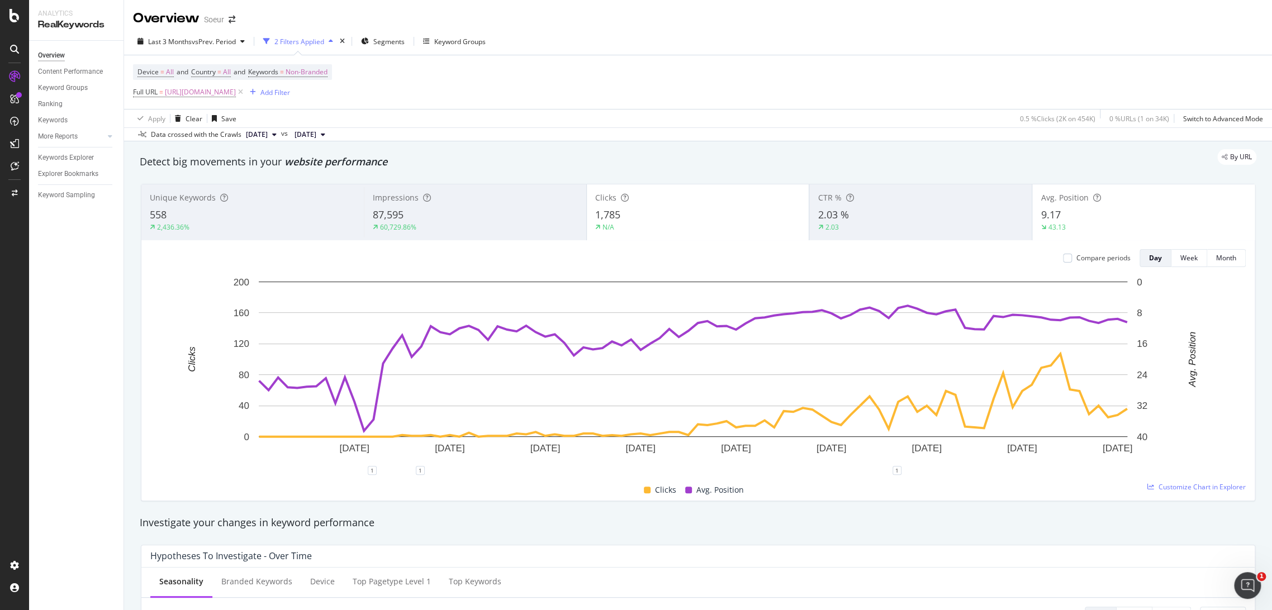
click at [1061, 218] on div "9.17" at bounding box center [1144, 215] width 206 height 15
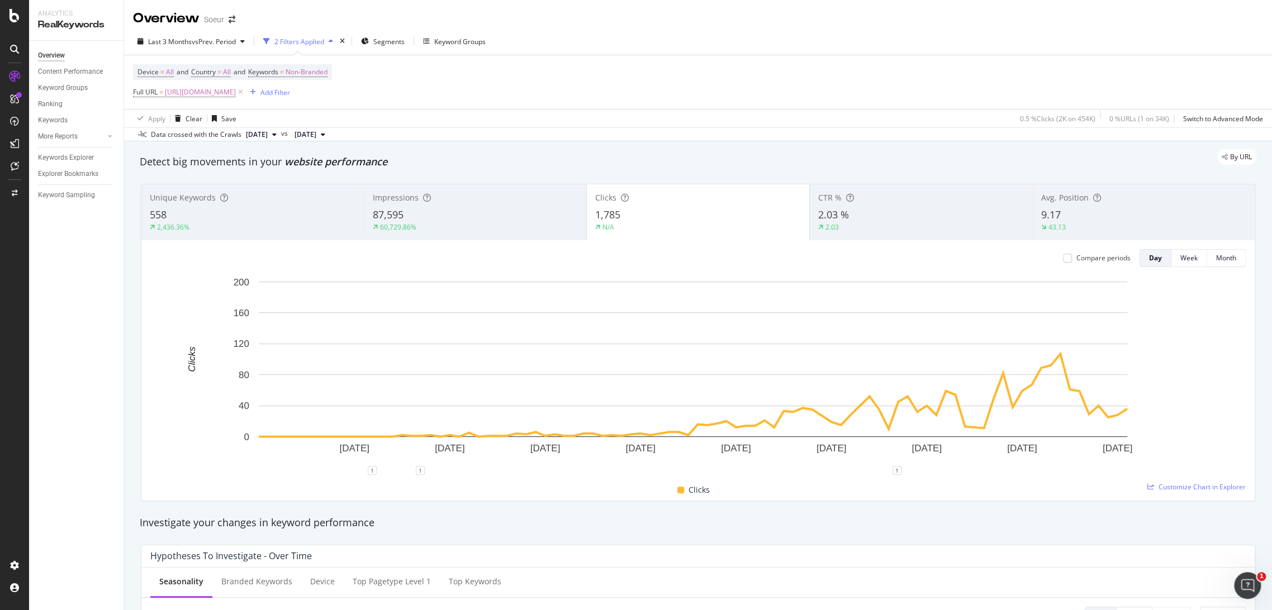
click at [830, 231] on div "2.03" at bounding box center [831, 227] width 13 height 10
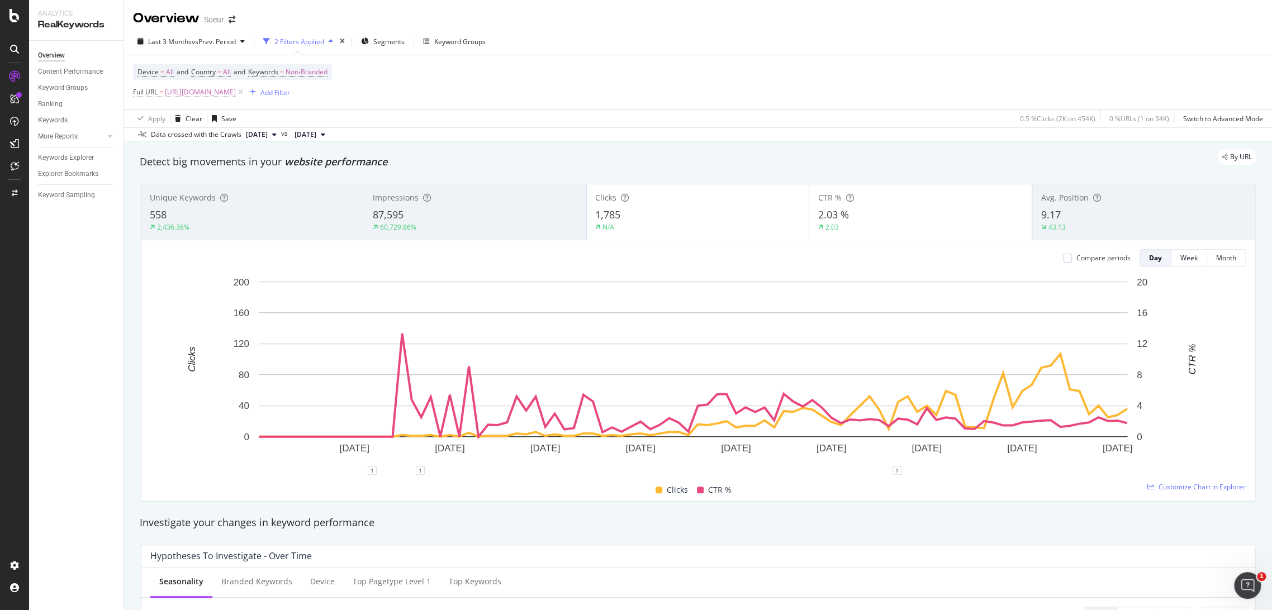
click at [878, 220] on div "2.03 %" at bounding box center [921, 215] width 206 height 15
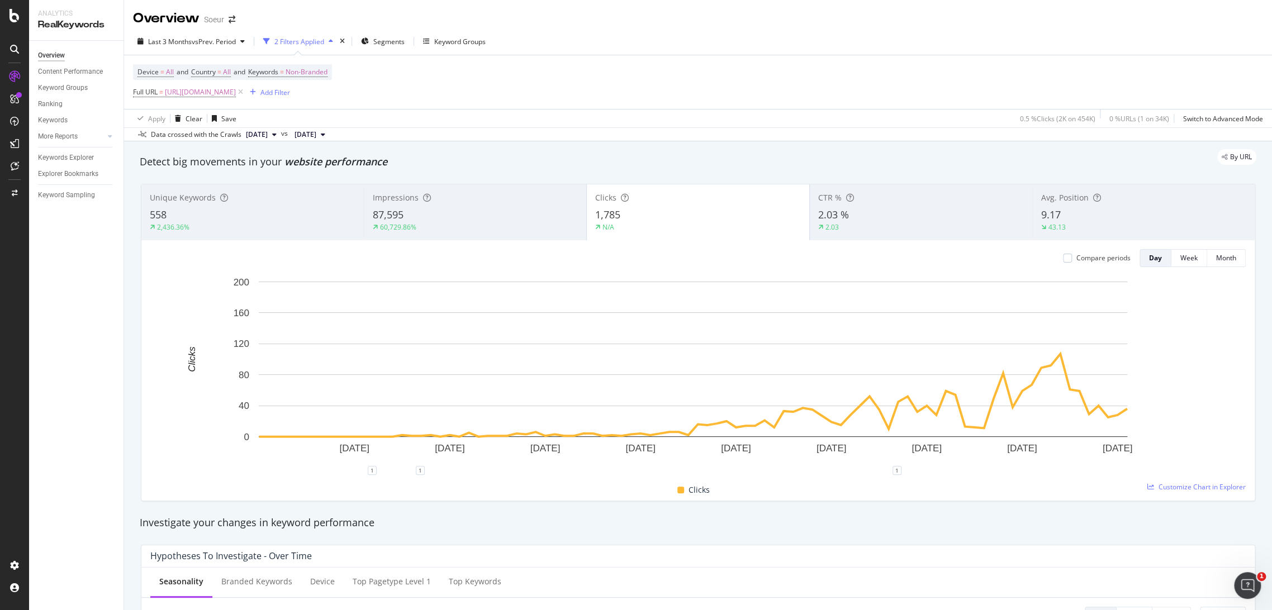
click at [445, 217] on div "87,595" at bounding box center [475, 215] width 205 height 15
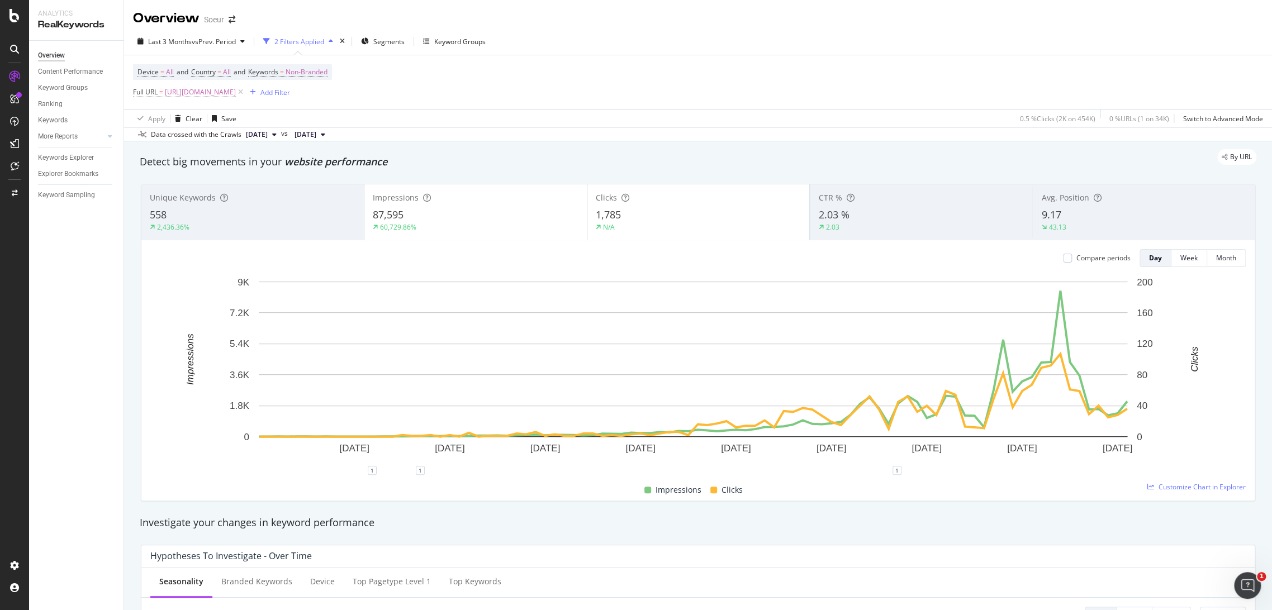
click at [445, 217] on div "87,595" at bounding box center [476, 215] width 206 height 15
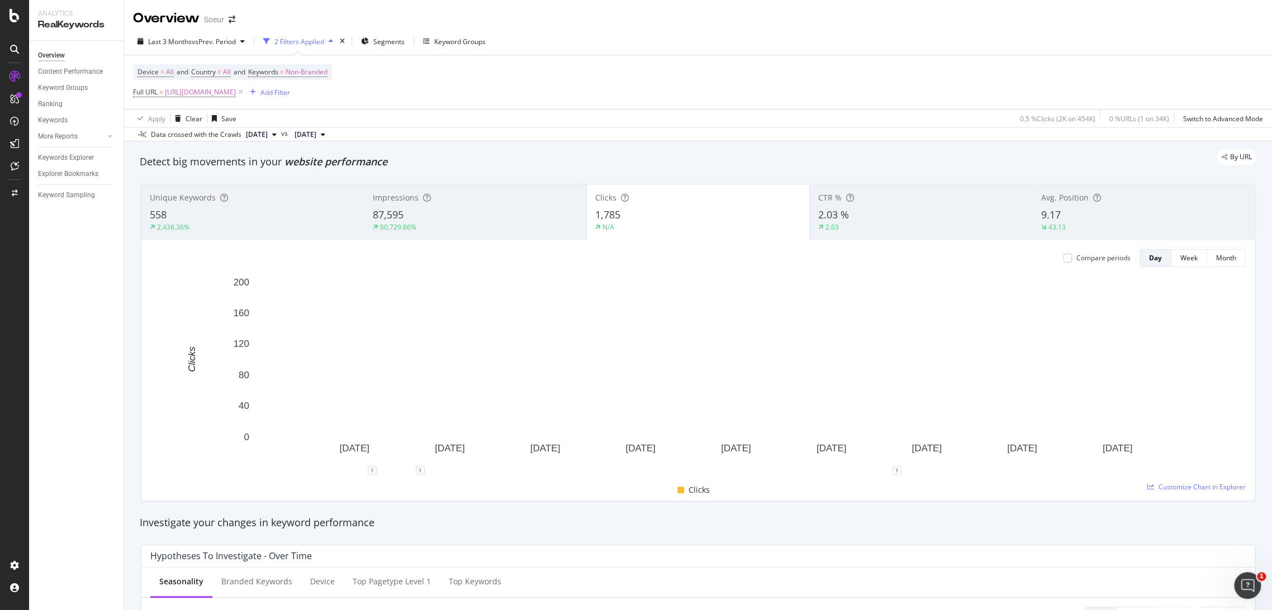
click at [193, 211] on div "558" at bounding box center [253, 215] width 206 height 15
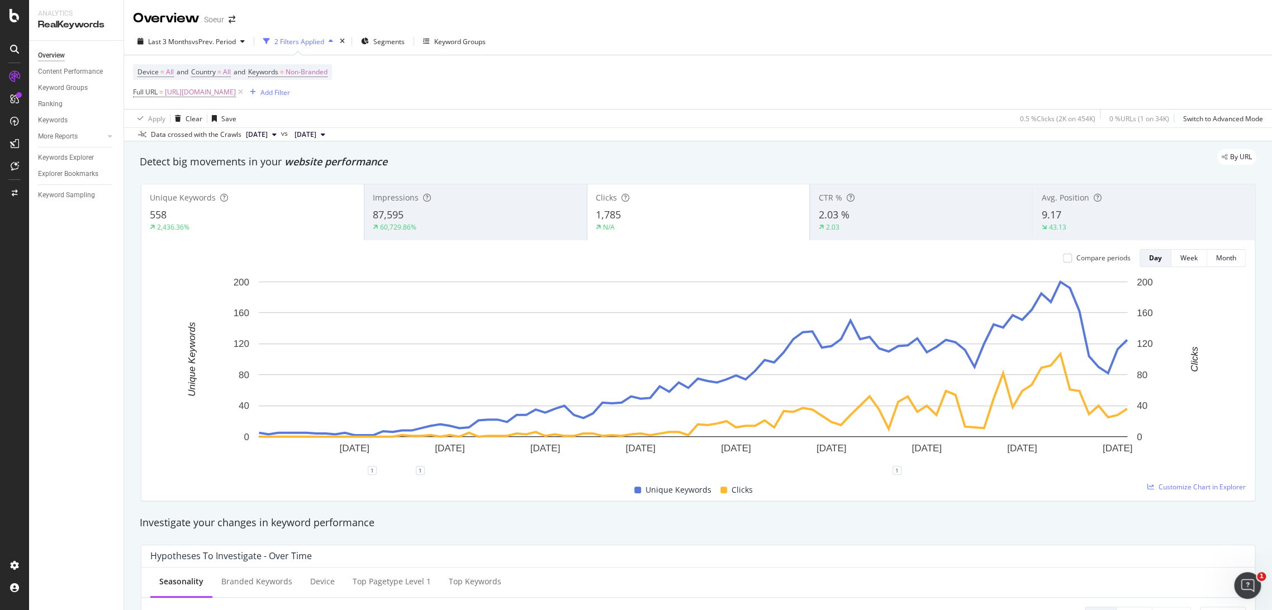
click at [271, 213] on div "558" at bounding box center [253, 215] width 206 height 15
